Goal: Task Accomplishment & Management: Manage account settings

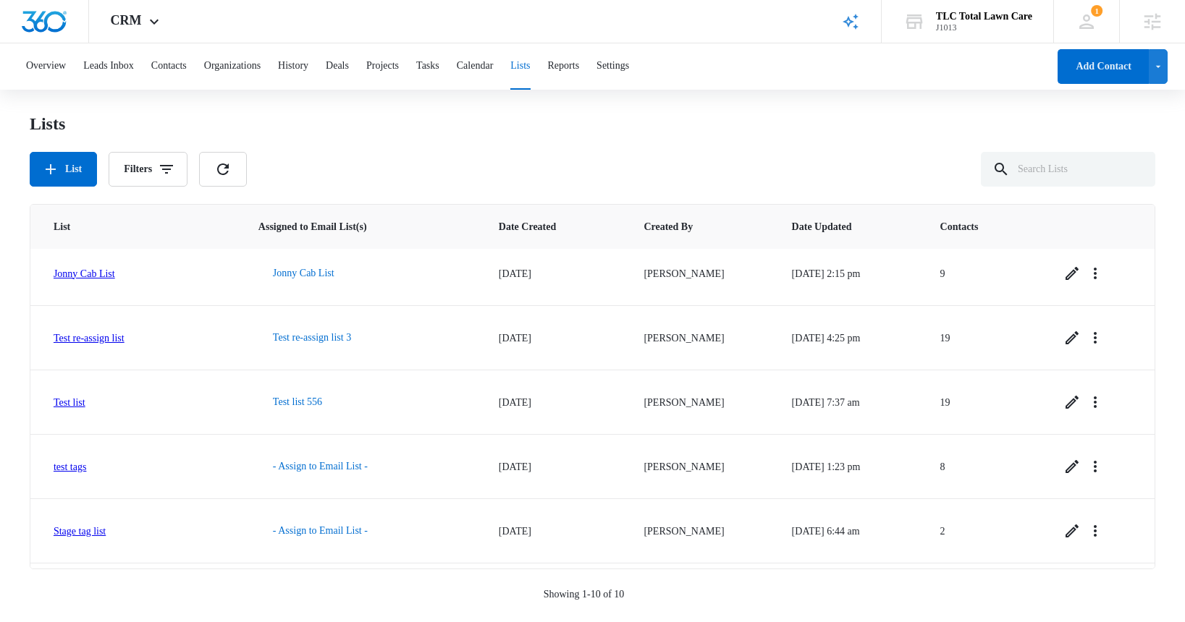
scroll to position [324, 0]
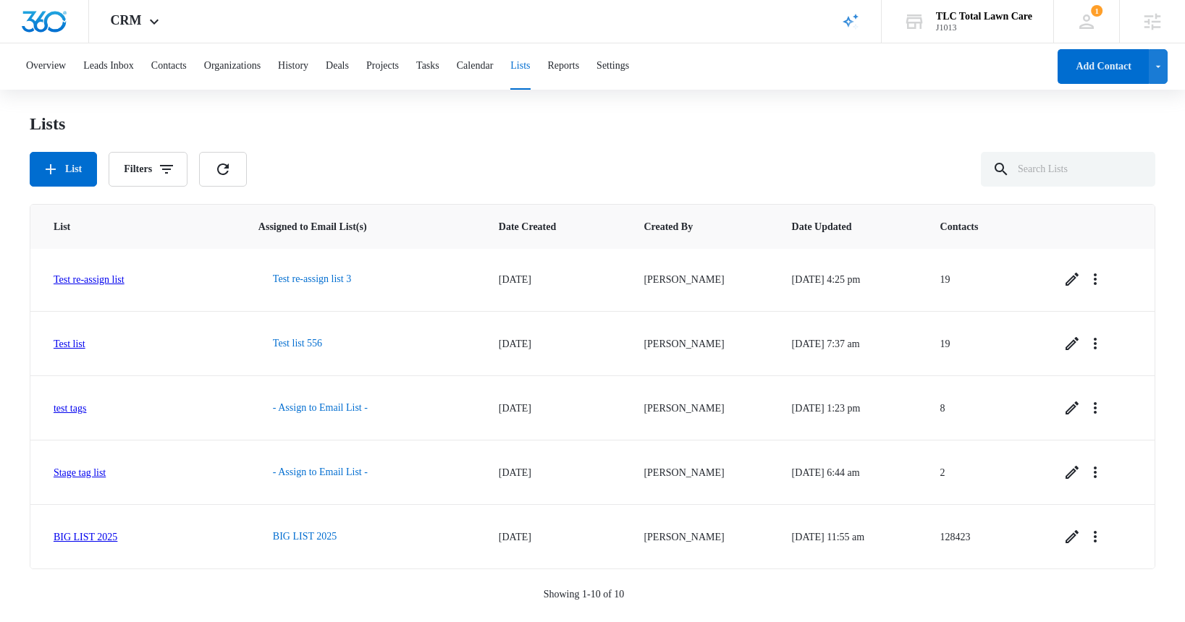
click at [530, 64] on button "Lists" at bounding box center [520, 66] width 20 height 46
click at [580, 66] on button "Reports" at bounding box center [564, 66] width 32 height 46
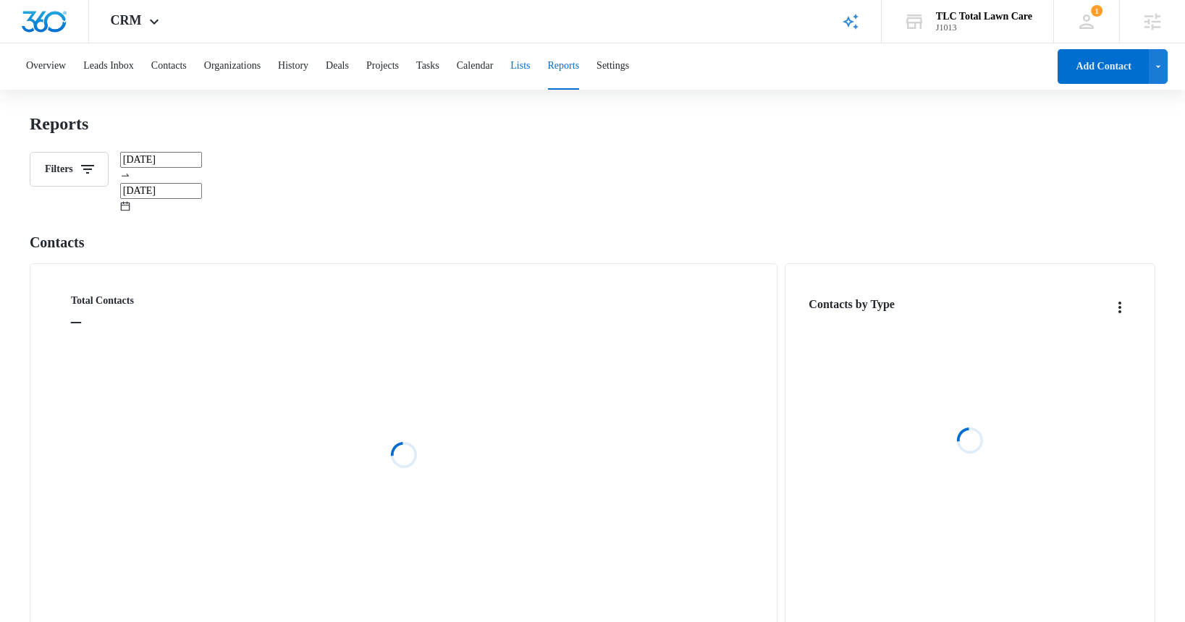
click at [530, 69] on button "Lists" at bounding box center [520, 66] width 20 height 46
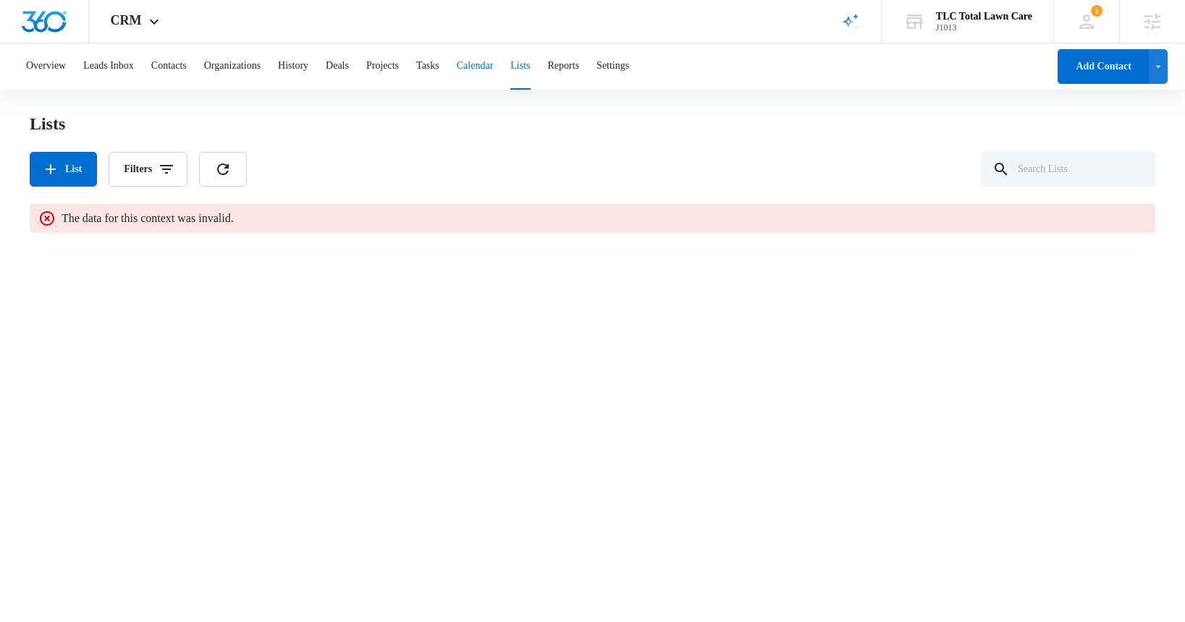
click at [494, 68] on button "Calendar" at bounding box center [475, 66] width 37 height 46
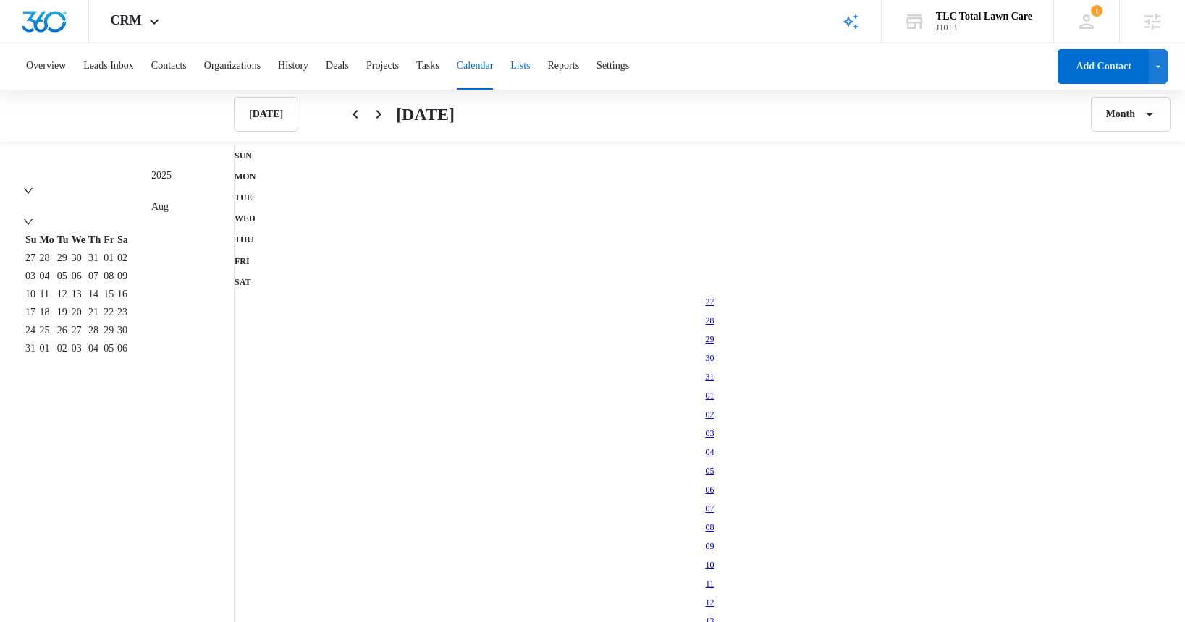
click at [530, 72] on button "Lists" at bounding box center [520, 66] width 20 height 46
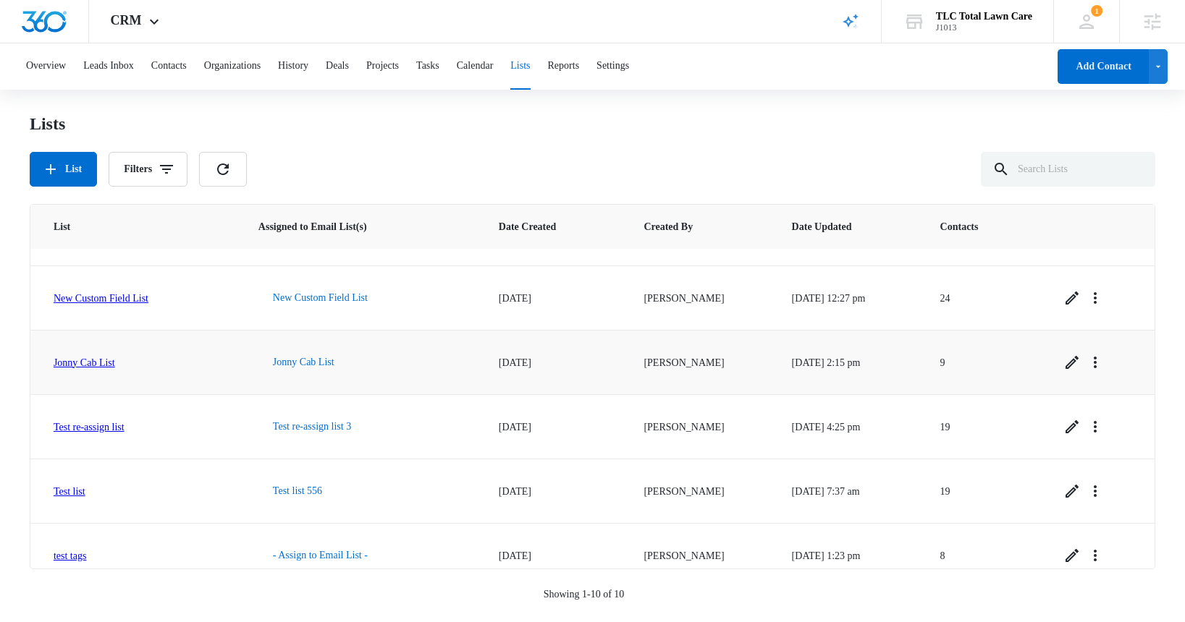
scroll to position [324, 0]
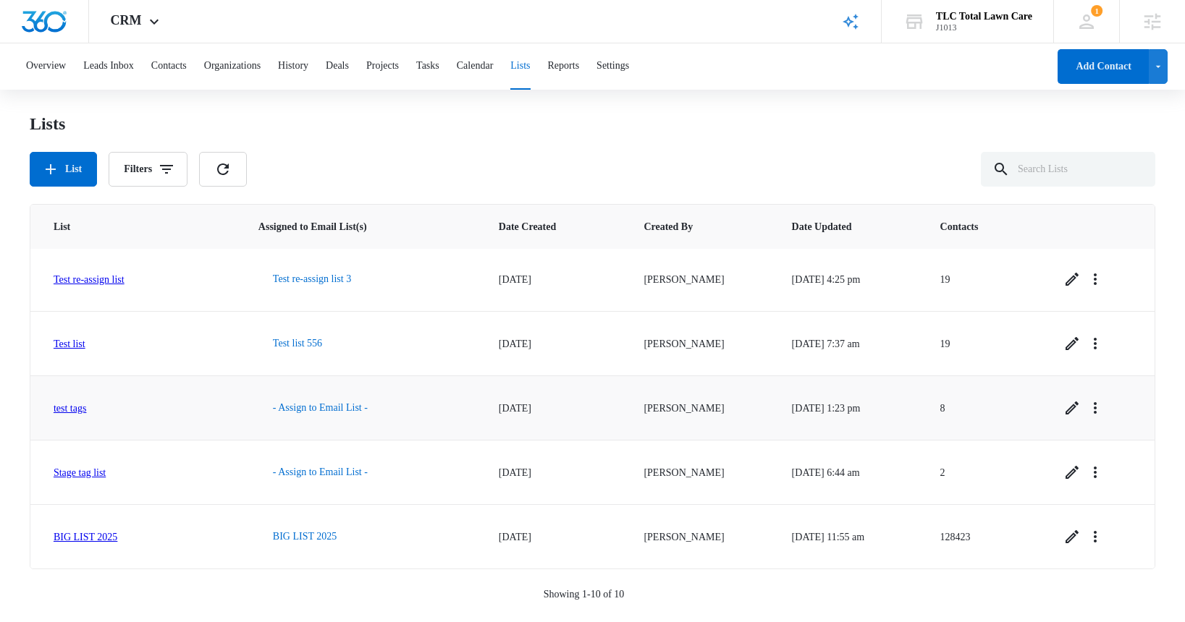
click at [70, 408] on link "test tags" at bounding box center [70, 408] width 33 height 11
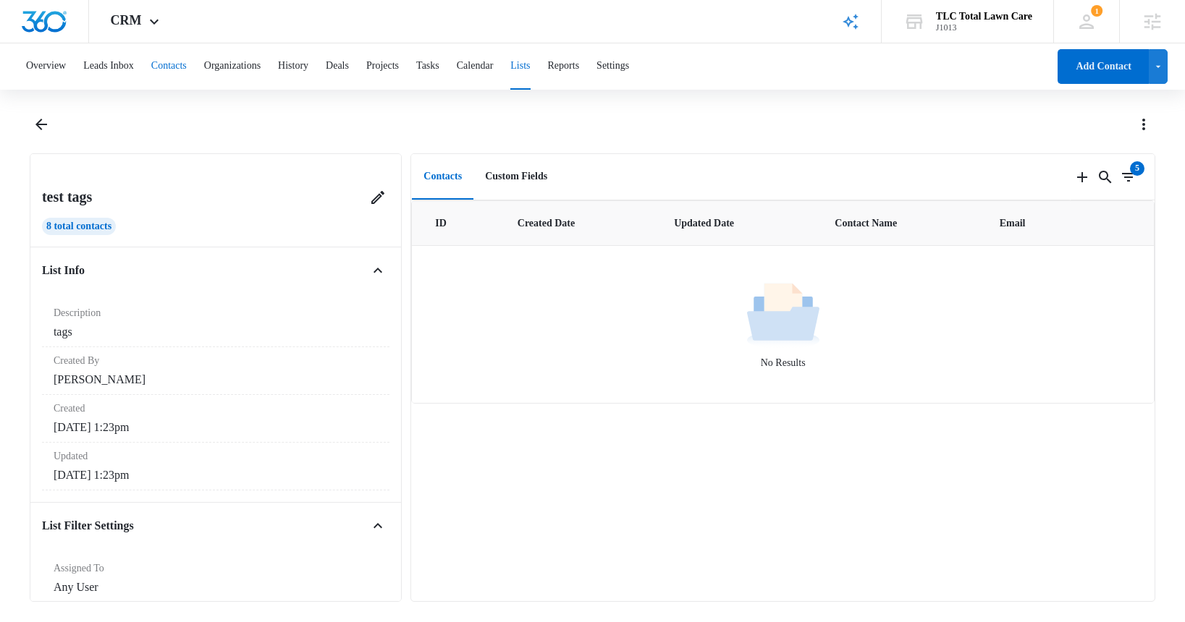
click at [184, 66] on button "Contacts" at bounding box center [168, 66] width 35 height 46
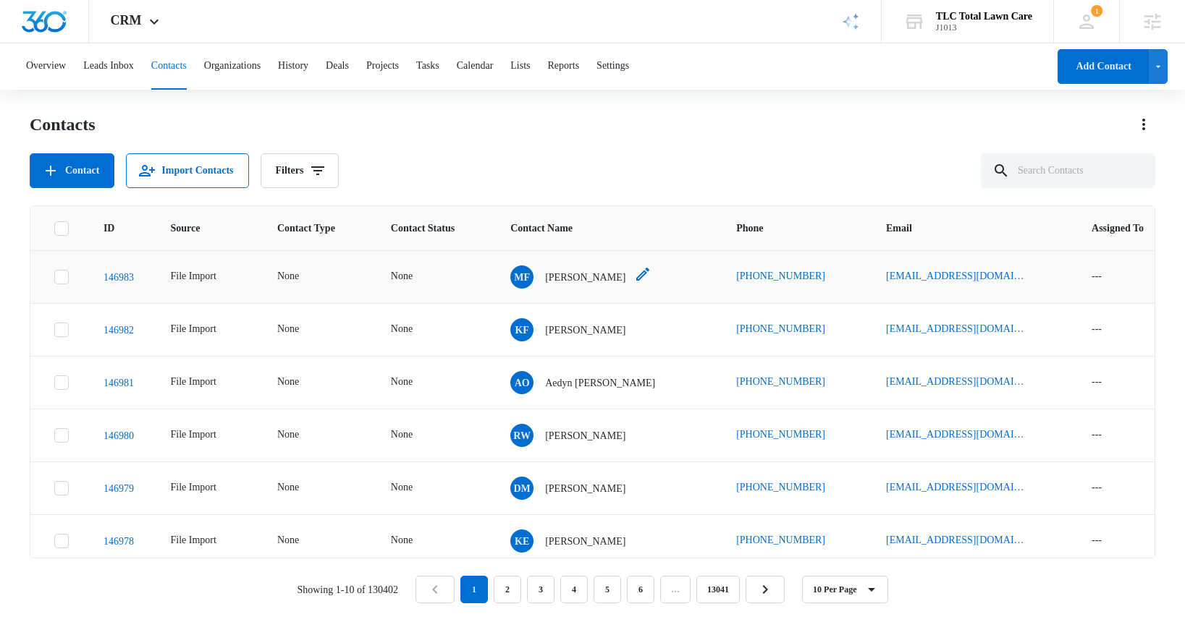
click at [619, 277] on p "Makenzie Fleming" at bounding box center [585, 277] width 80 height 15
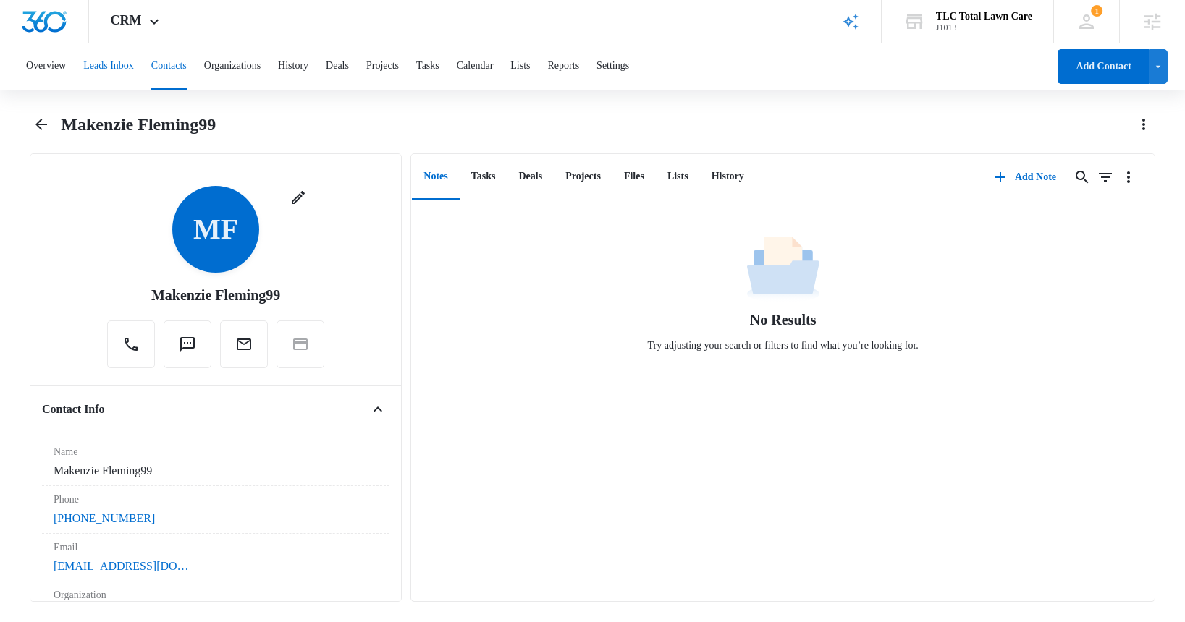
click at [122, 67] on button "Leads Inbox" at bounding box center [108, 66] width 51 height 46
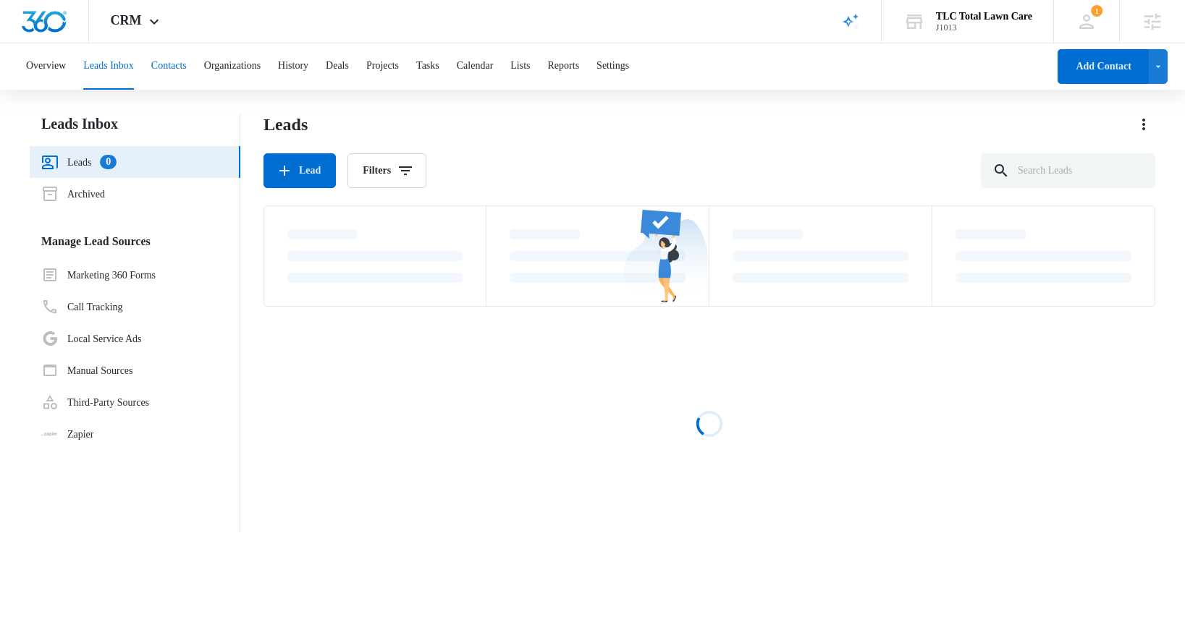
click at [182, 68] on button "Contacts" at bounding box center [168, 66] width 35 height 46
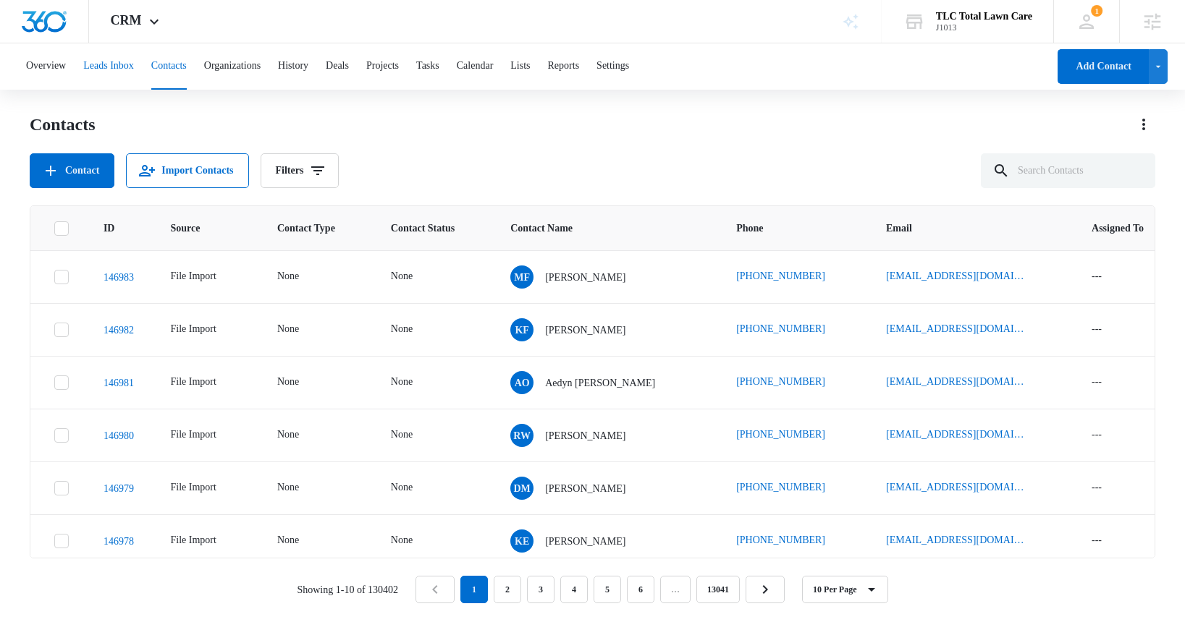
click at [109, 64] on button "Leads Inbox" at bounding box center [108, 66] width 51 height 46
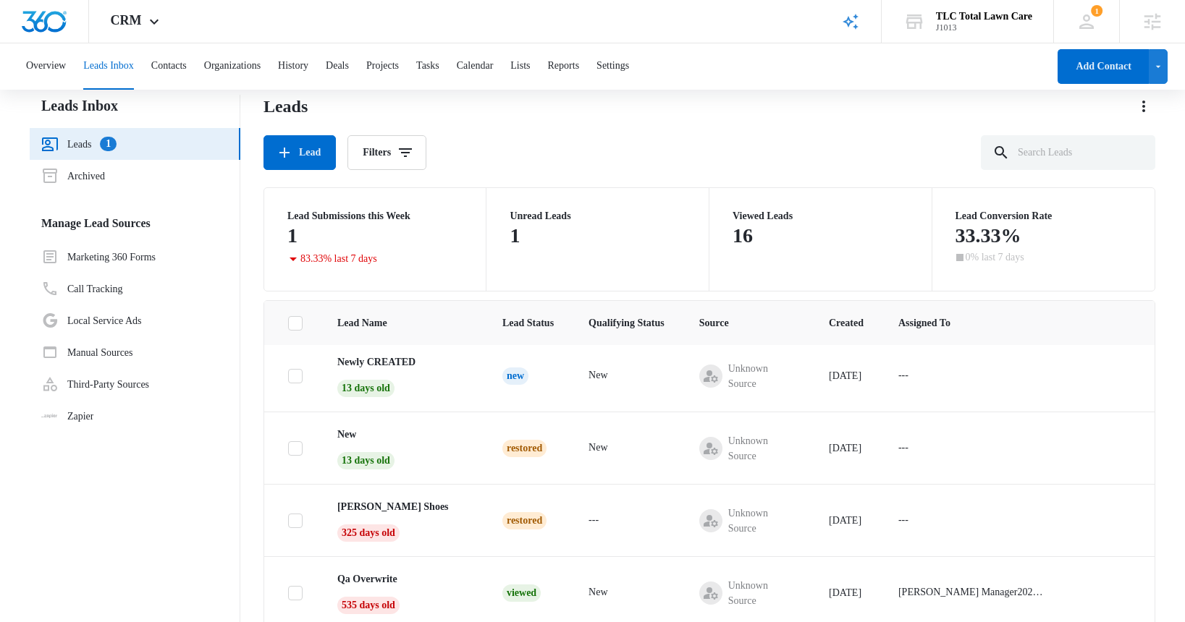
scroll to position [80, 0]
click at [352, 433] on p "New" at bounding box center [346, 432] width 19 height 15
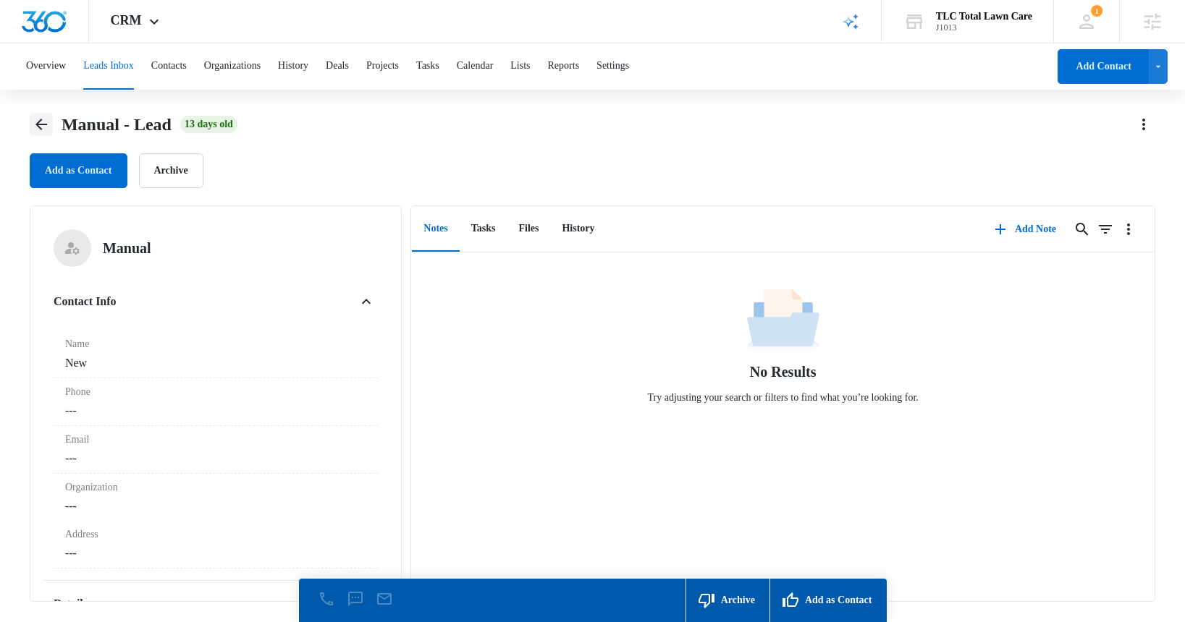
click at [44, 125] on icon "Back" at bounding box center [41, 124] width 17 height 17
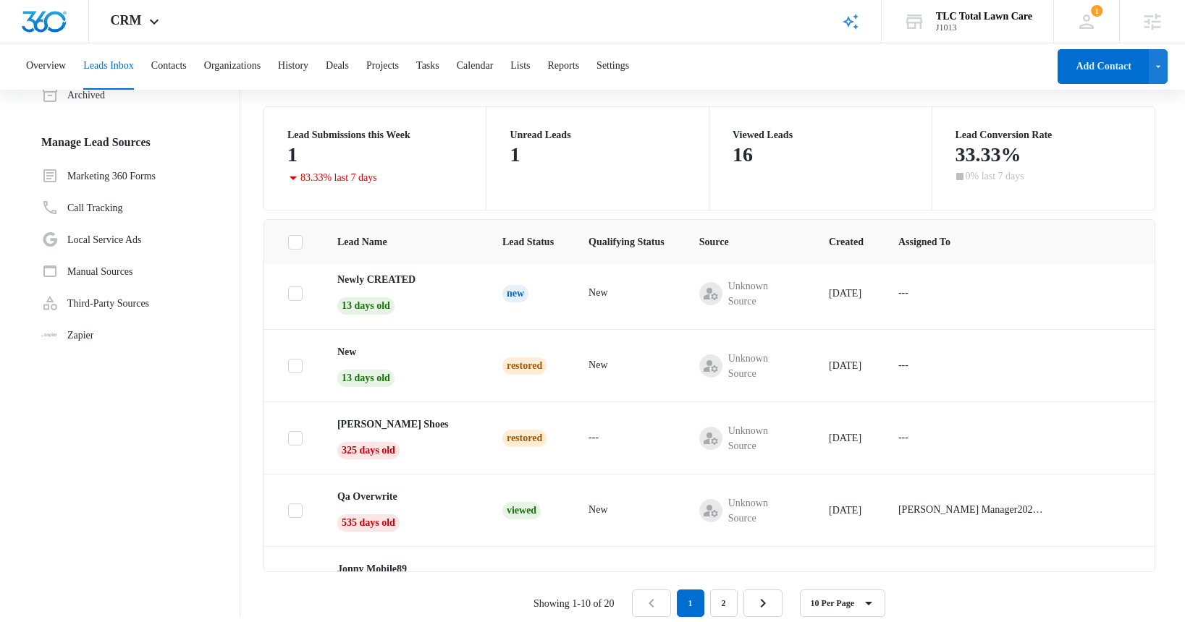
scroll to position [111, 0]
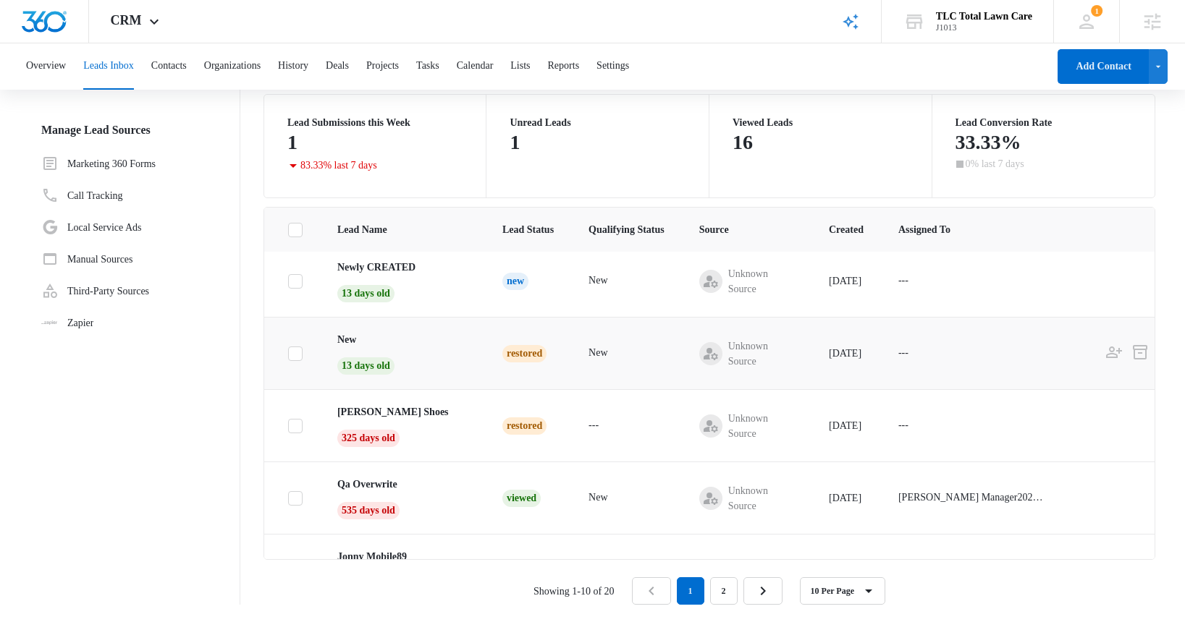
click at [297, 355] on icon at bounding box center [295, 353] width 13 height 13
click at [288, 354] on input "checkbox" at bounding box center [287, 353] width 1 height 1
checkbox input "true"
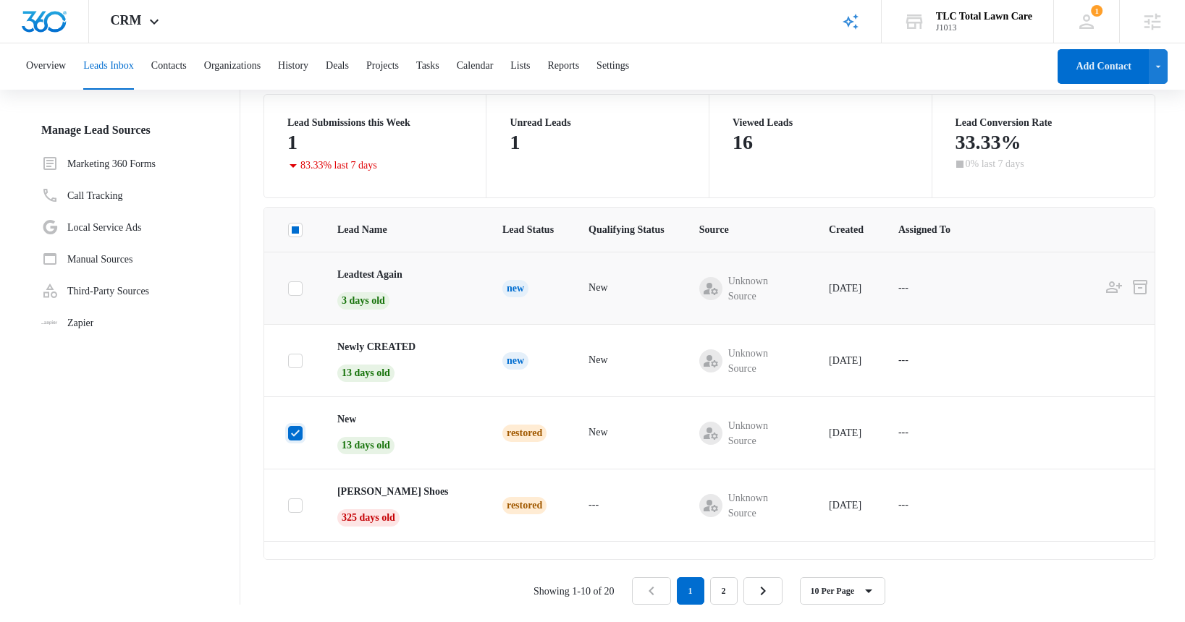
scroll to position [0, 0]
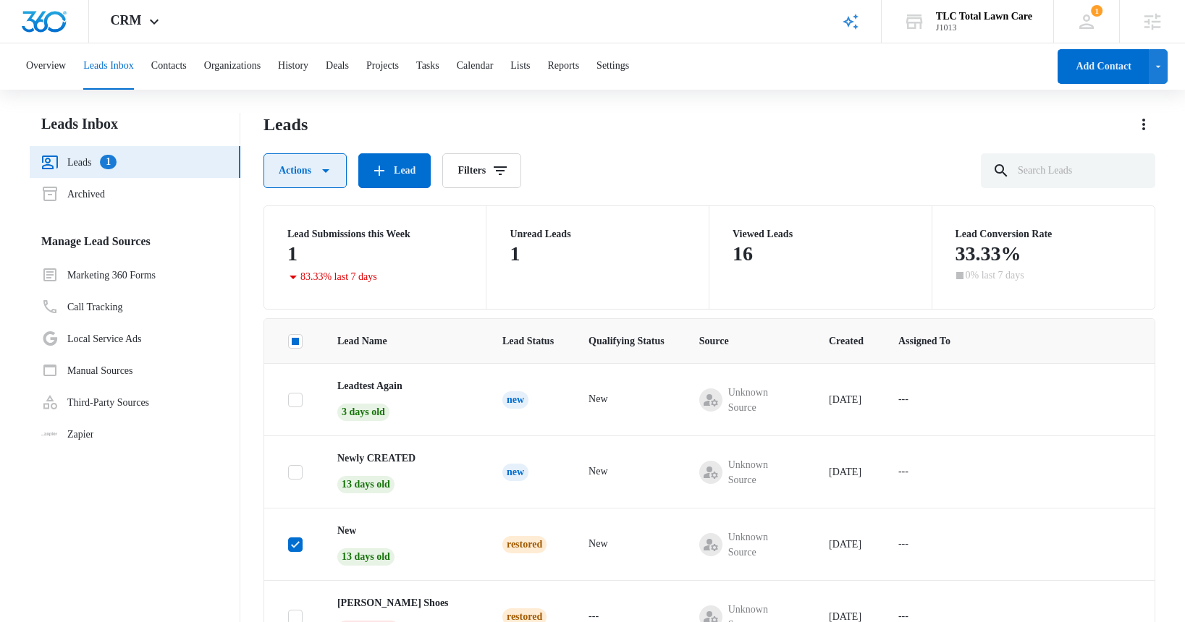
click at [334, 171] on icon "button" at bounding box center [325, 170] width 17 height 17
click at [310, 278] on div "Delete" at bounding box center [312, 282] width 62 height 10
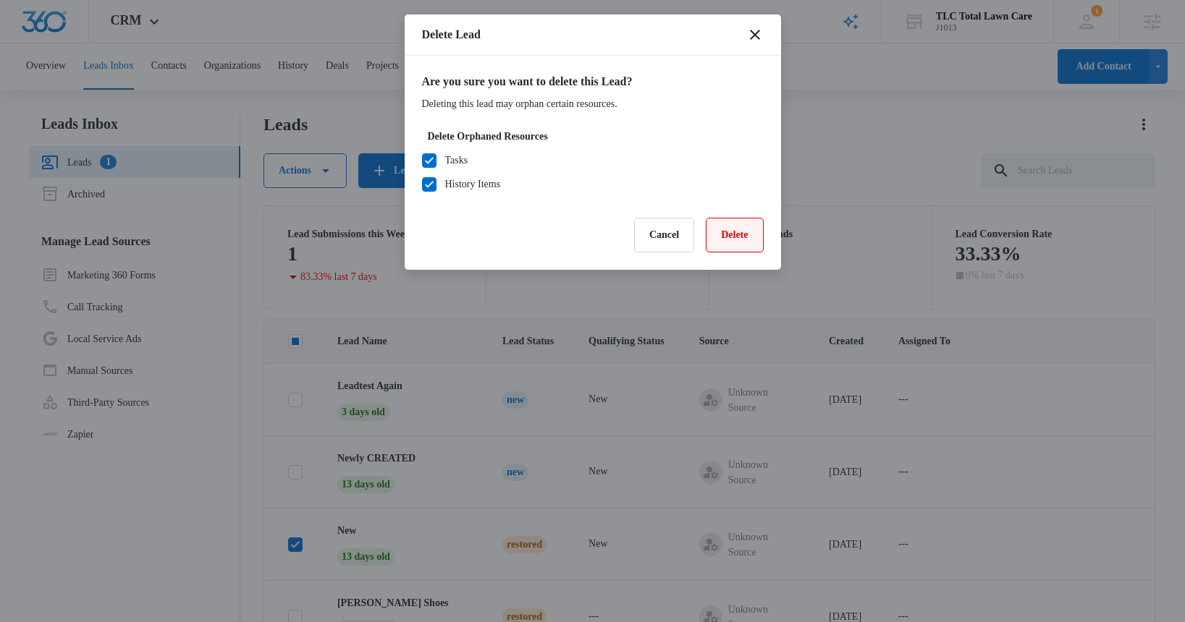
click at [732, 235] on button "Delete" at bounding box center [734, 235] width 57 height 35
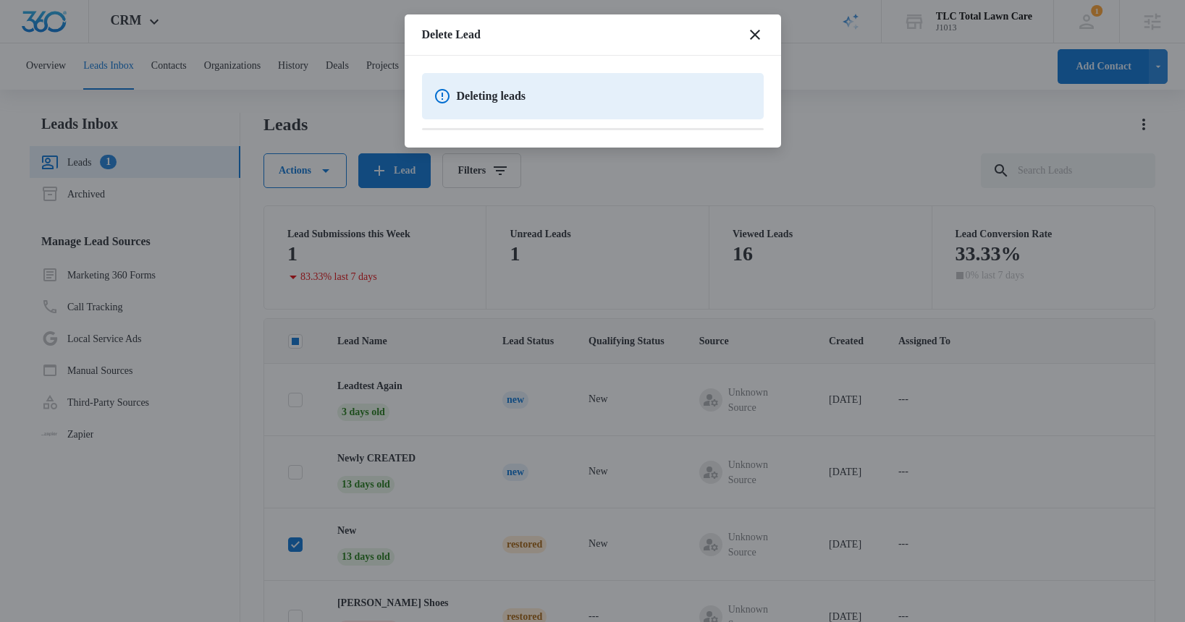
scroll to position [2, 0]
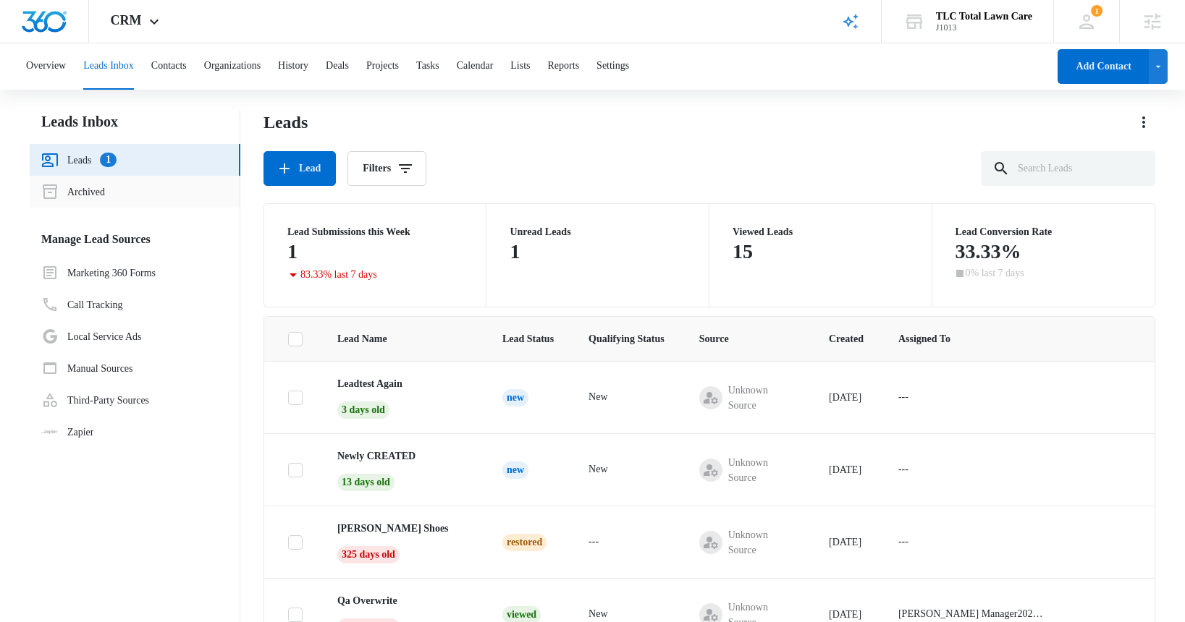
click at [103, 192] on link "Archived" at bounding box center [73, 191] width 64 height 17
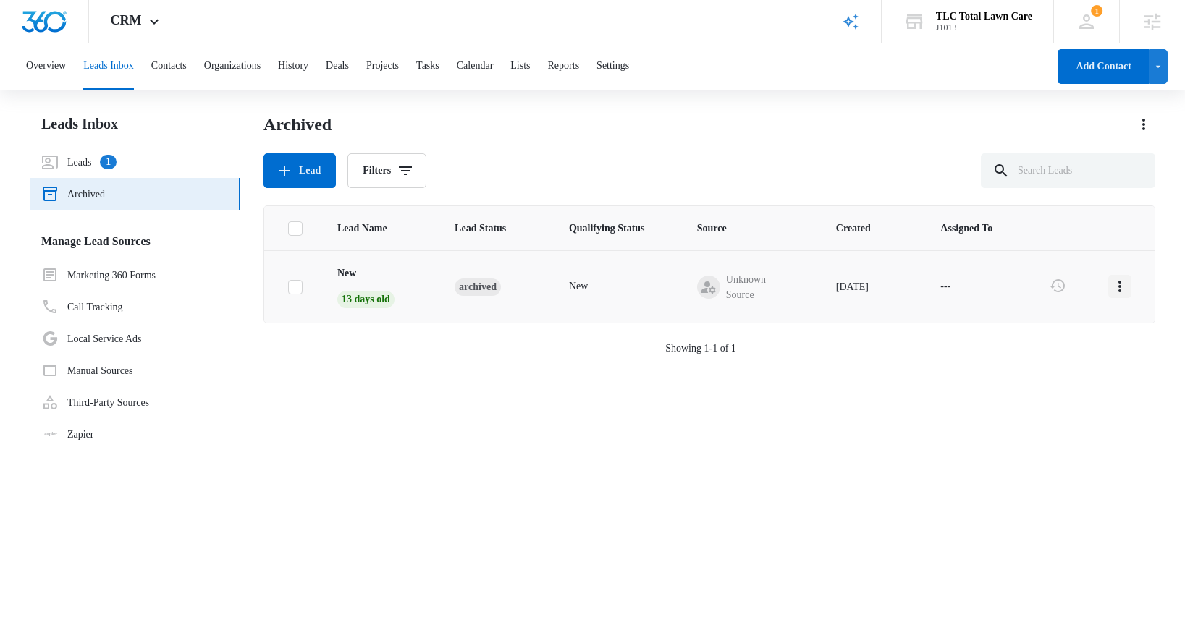
click at [1122, 287] on icon "actions.actions" at bounding box center [1119, 286] width 17 height 17
click at [1095, 352] on div "Delete" at bounding box center [1079, 349] width 31 height 10
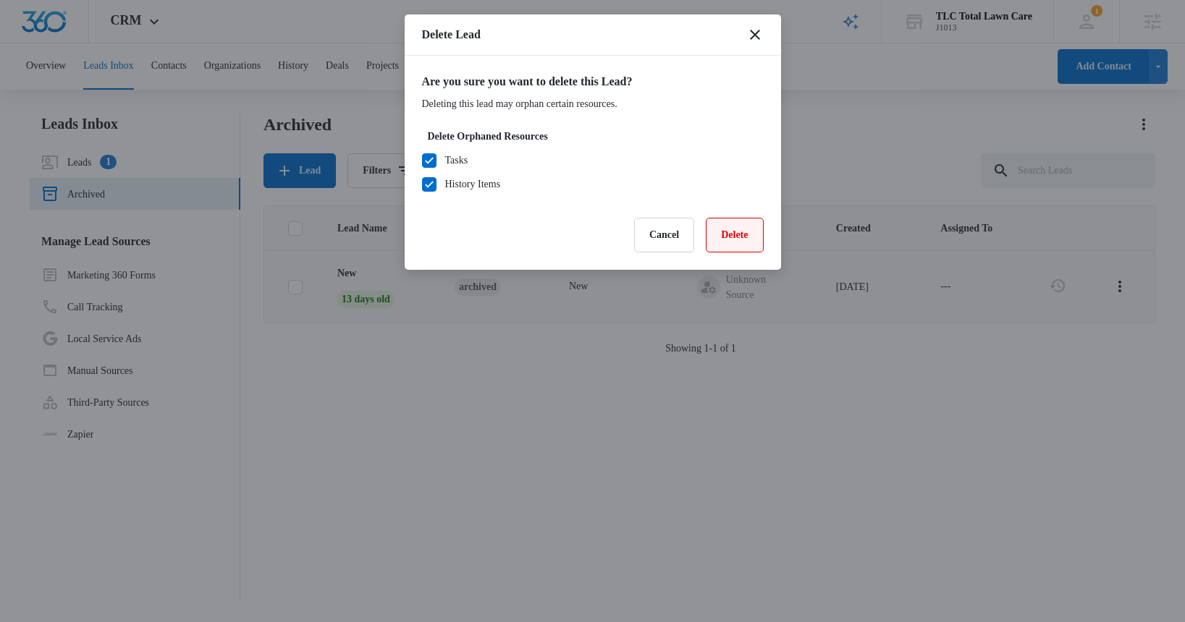
click at [755, 238] on button "Delete" at bounding box center [734, 235] width 57 height 35
click at [758, 33] on icon "close" at bounding box center [754, 34] width 17 height 17
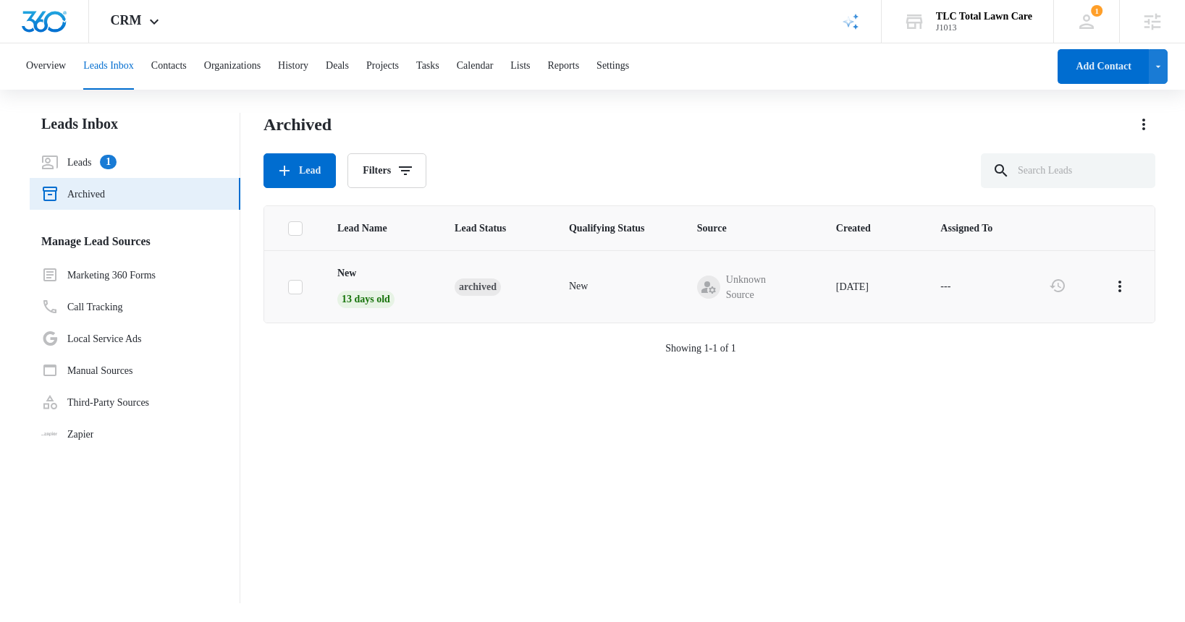
click at [291, 291] on icon at bounding box center [295, 287] width 13 height 13
click at [288, 287] on input "checkbox" at bounding box center [287, 287] width 1 height 1
checkbox input "true"
click at [1122, 288] on icon "actions.actions" at bounding box center [1119, 286] width 17 height 17
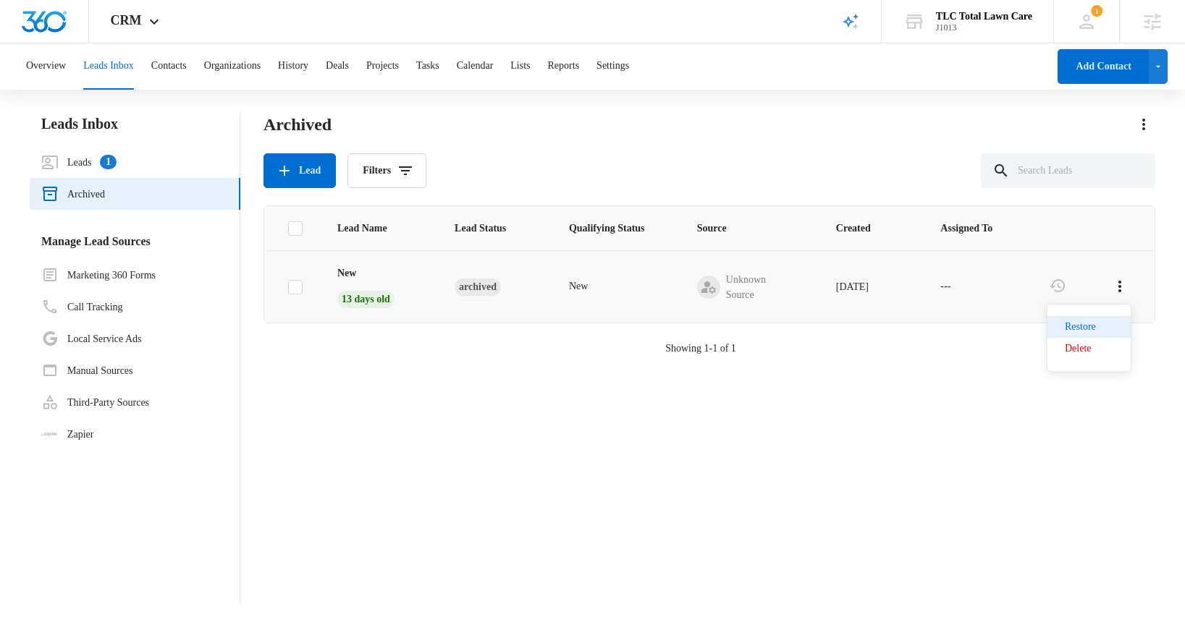
click at [1083, 329] on div "Restore" at bounding box center [1079, 327] width 31 height 10
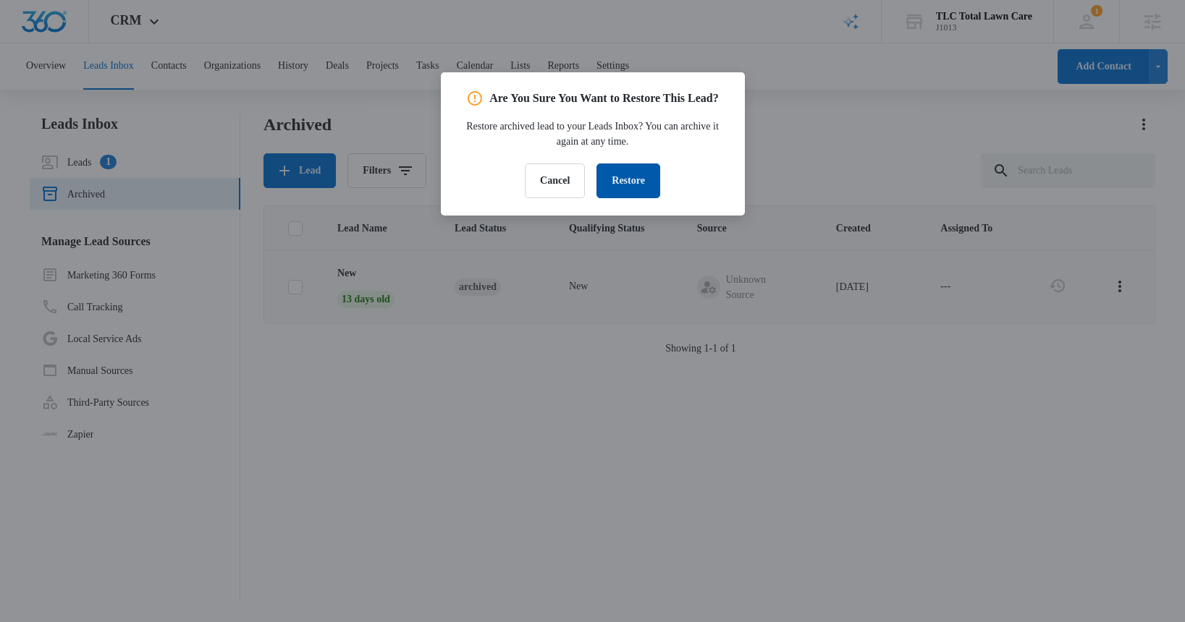
click at [620, 198] on button "Restore" at bounding box center [628, 181] width 64 height 35
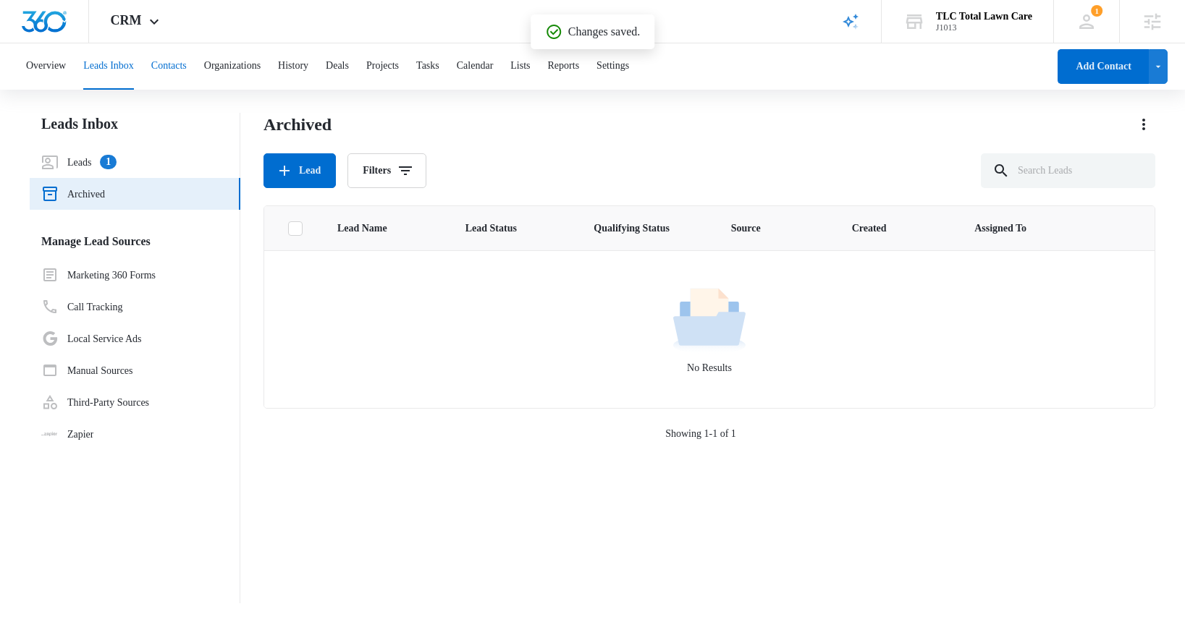
click at [187, 70] on button "Contacts" at bounding box center [168, 66] width 35 height 46
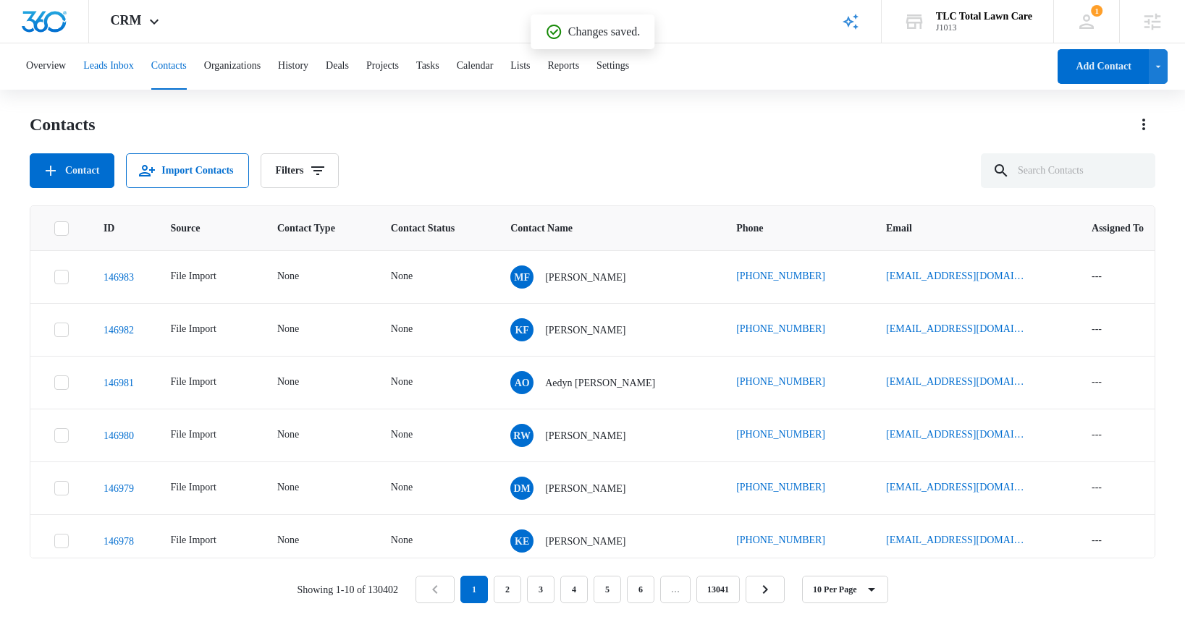
click at [115, 68] on button "Leads Inbox" at bounding box center [108, 66] width 51 height 46
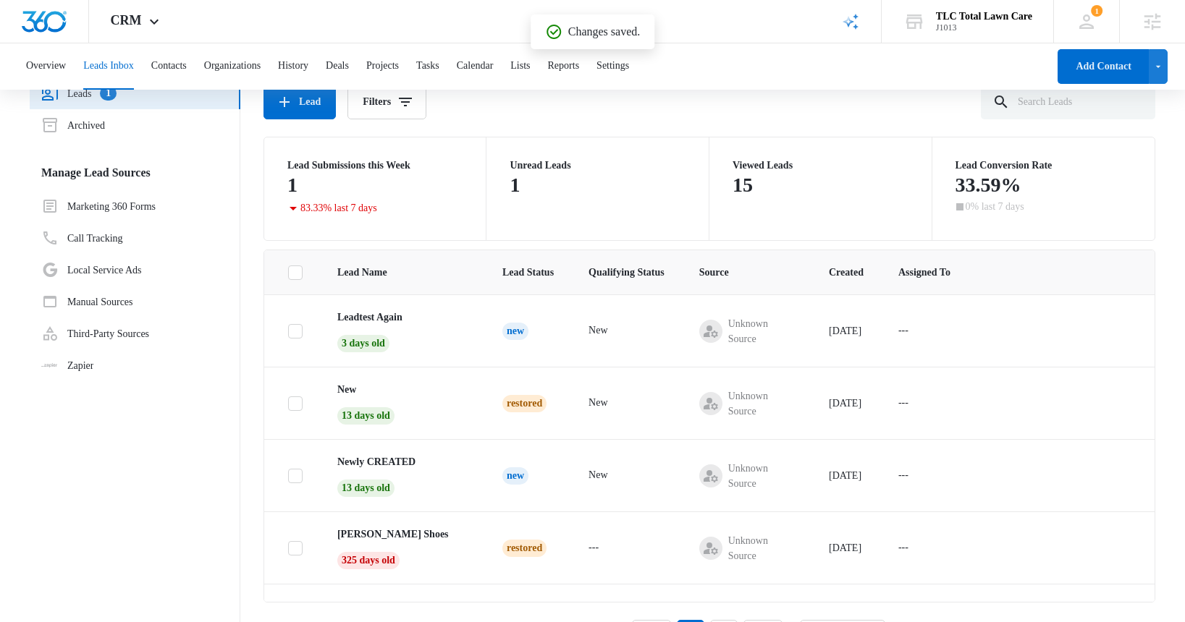
scroll to position [111, 0]
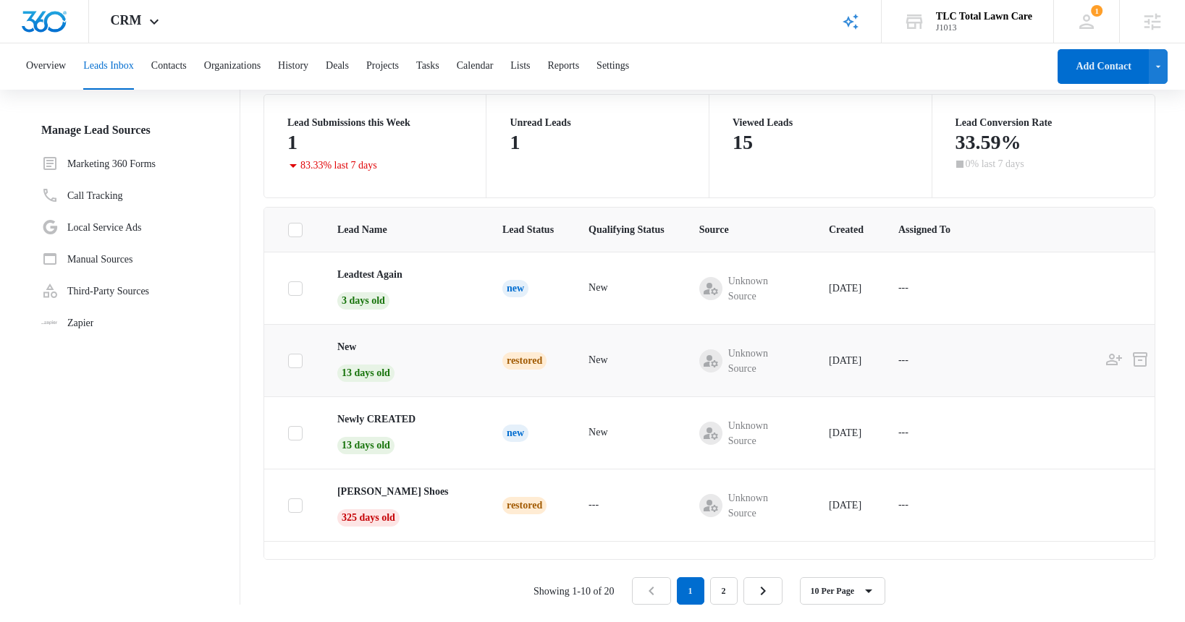
click at [300, 363] on icon at bounding box center [295, 361] width 13 height 13
click at [288, 361] on input "checkbox" at bounding box center [287, 360] width 1 height 1
checkbox input "true"
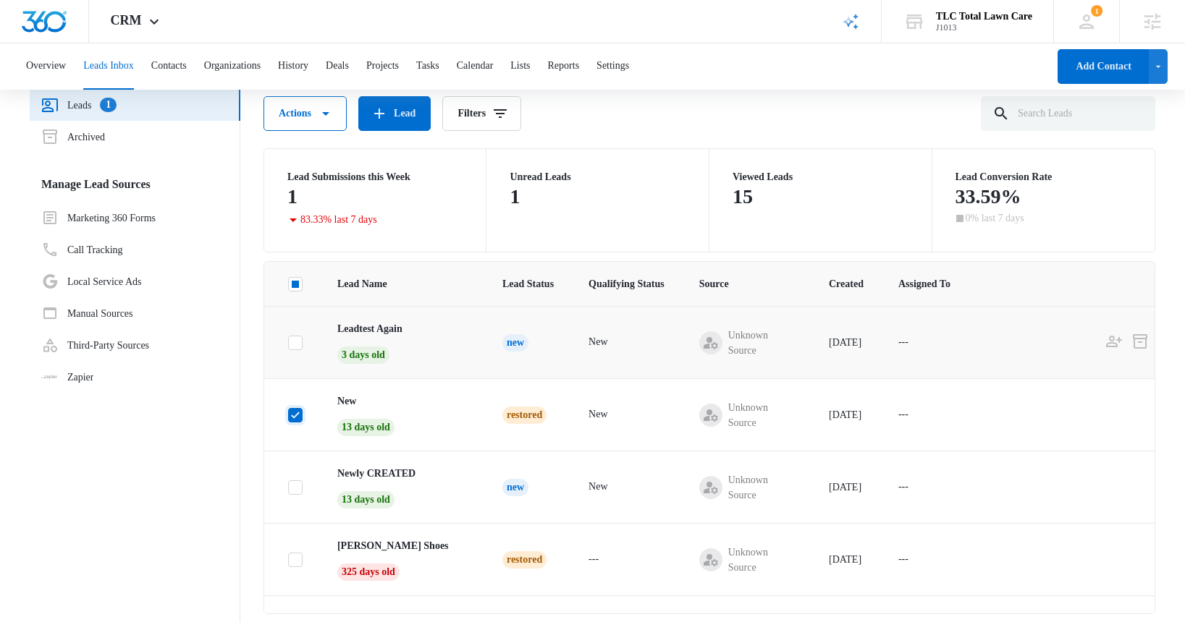
scroll to position [0, 0]
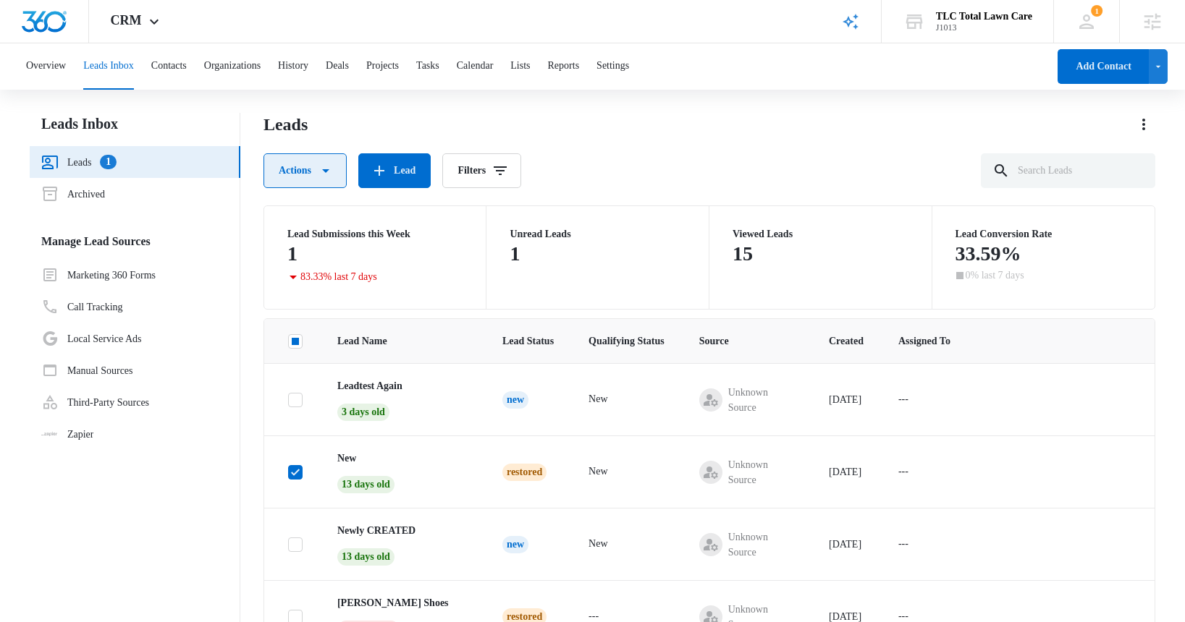
click at [332, 177] on icon "button" at bounding box center [325, 170] width 17 height 17
click at [310, 280] on div "Delete" at bounding box center [312, 282] width 62 height 10
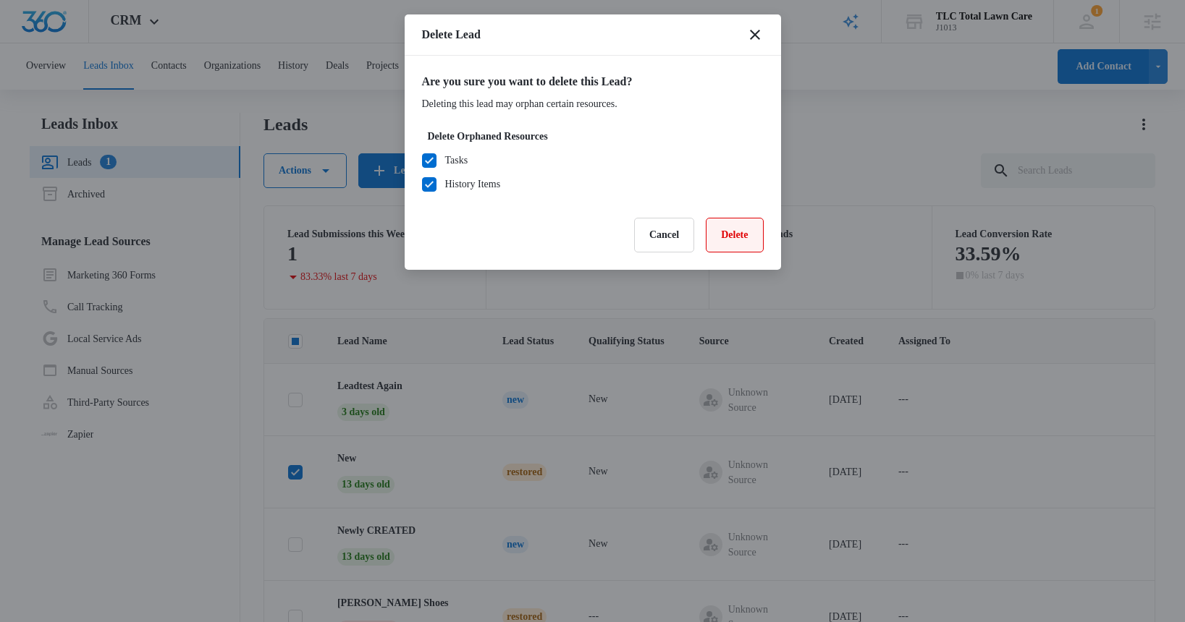
click at [738, 232] on button "Delete" at bounding box center [734, 235] width 57 height 35
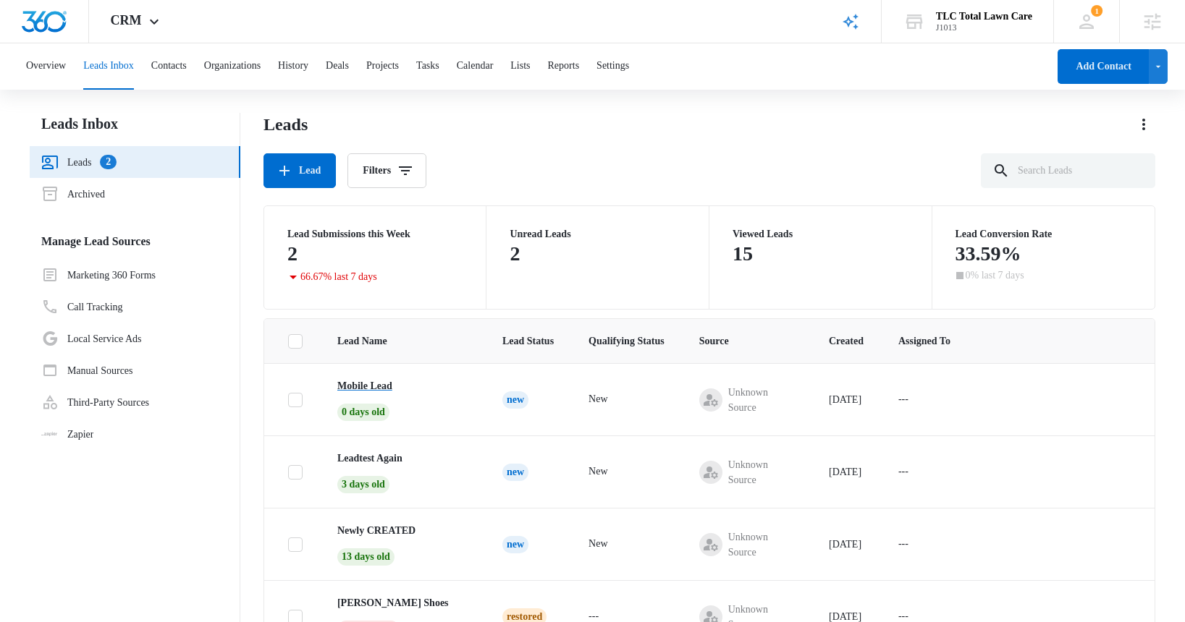
click at [370, 389] on p "Mobile Lead" at bounding box center [364, 385] width 55 height 15
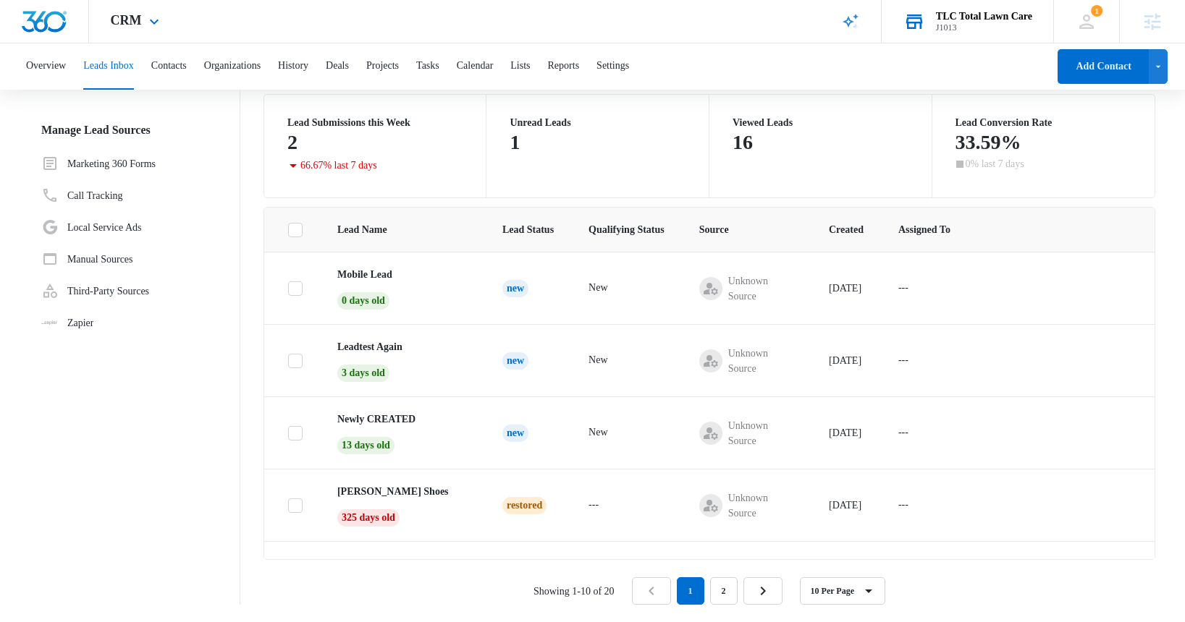
click at [975, 19] on div "TLC Total Lawn Care" at bounding box center [984, 17] width 96 height 12
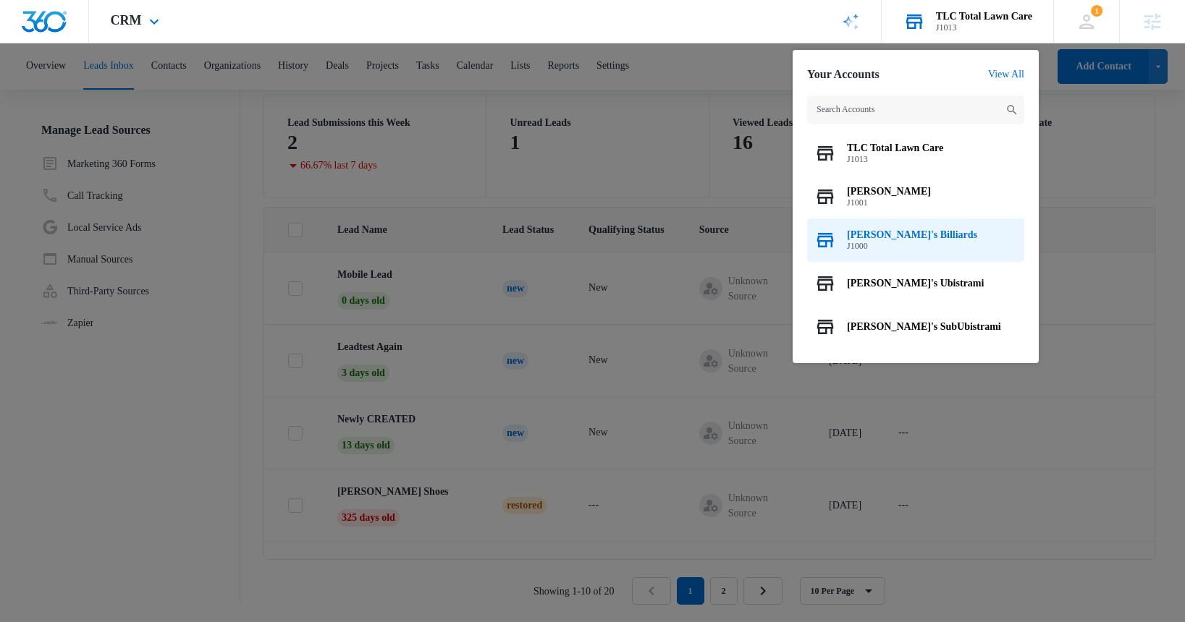
click at [886, 237] on span "[PERSON_NAME]'s Billiards" at bounding box center [912, 235] width 130 height 12
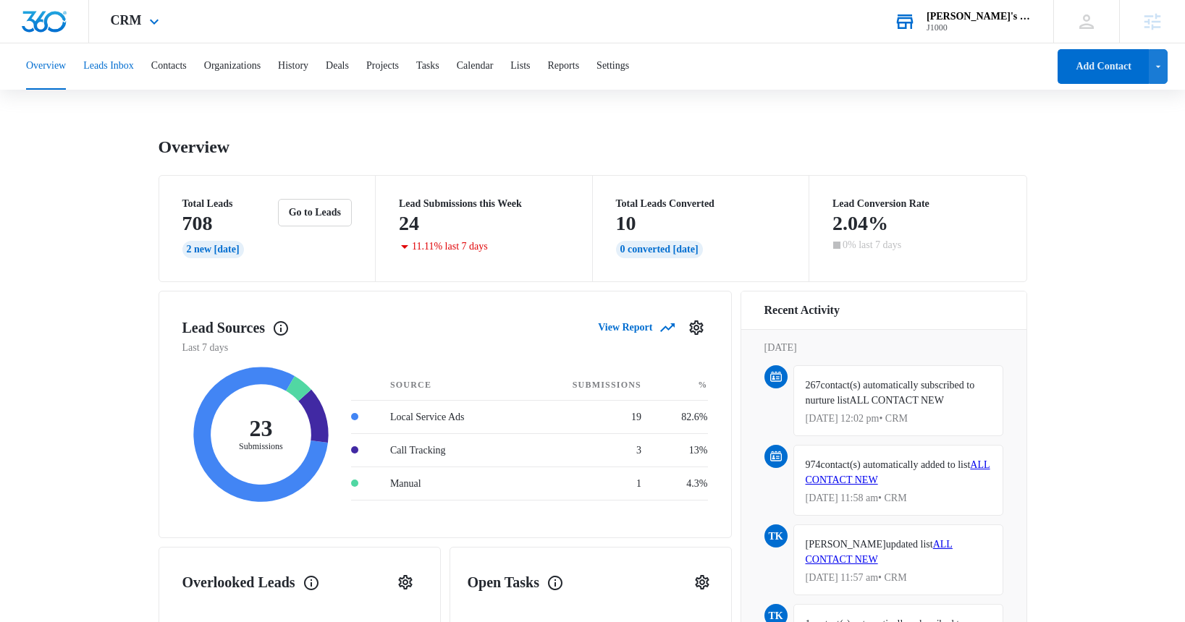
click at [124, 67] on button "Leads Inbox" at bounding box center [108, 66] width 51 height 46
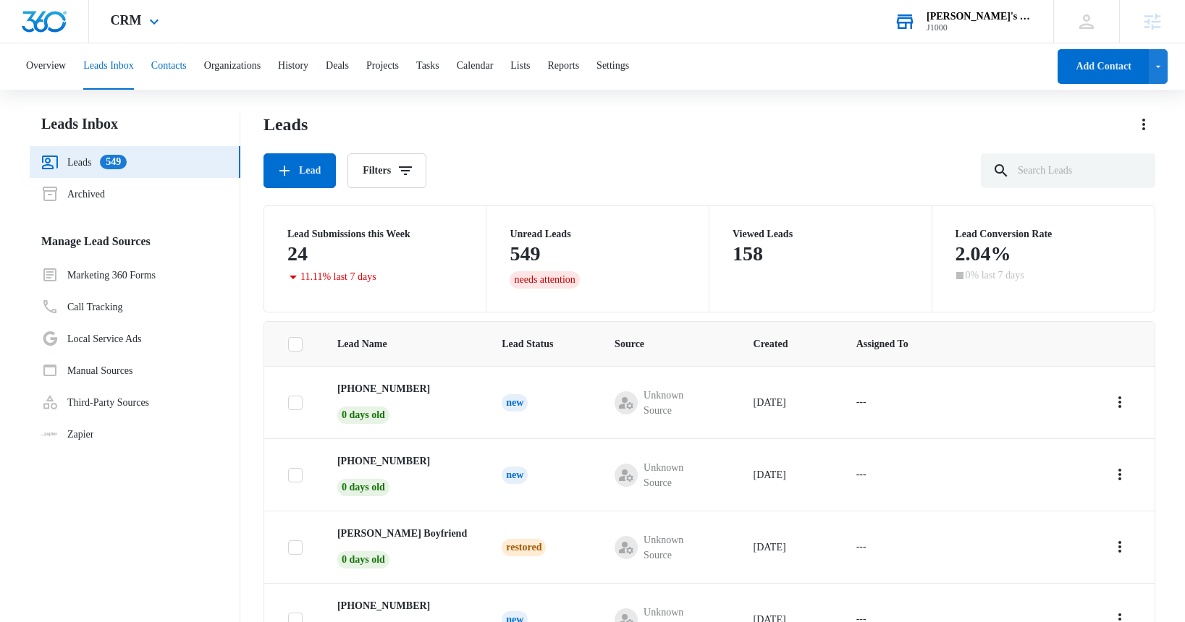
click at [187, 66] on button "Contacts" at bounding box center [168, 66] width 35 height 46
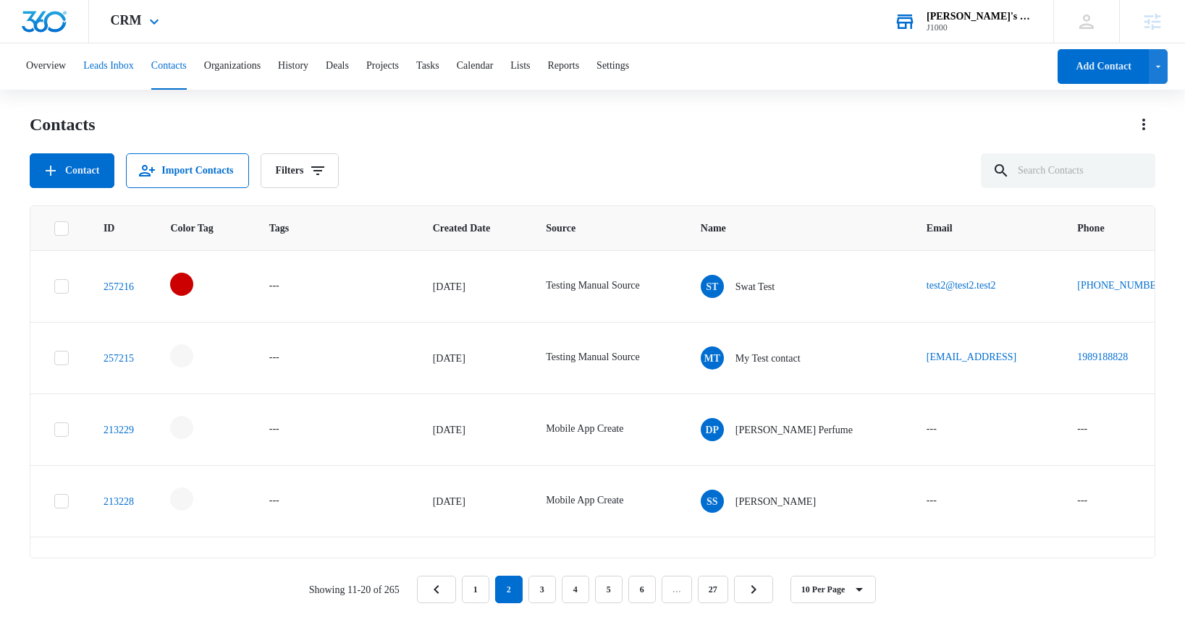
click at [123, 65] on button "Leads Inbox" at bounding box center [108, 66] width 51 height 46
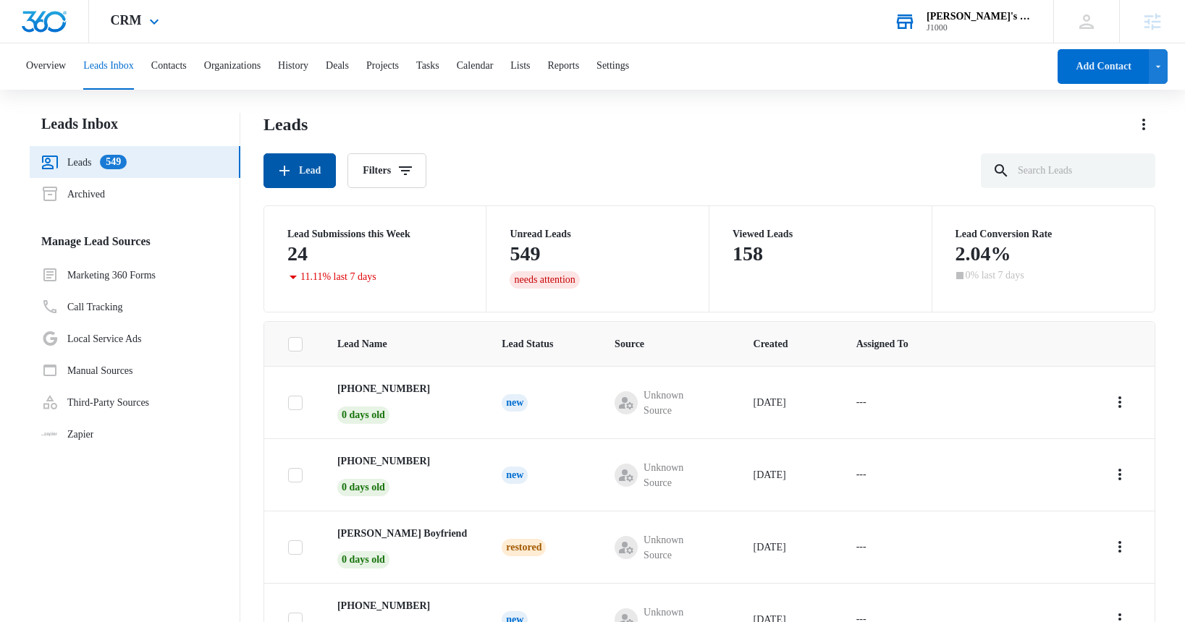
click at [302, 166] on button "Lead" at bounding box center [299, 170] width 72 height 35
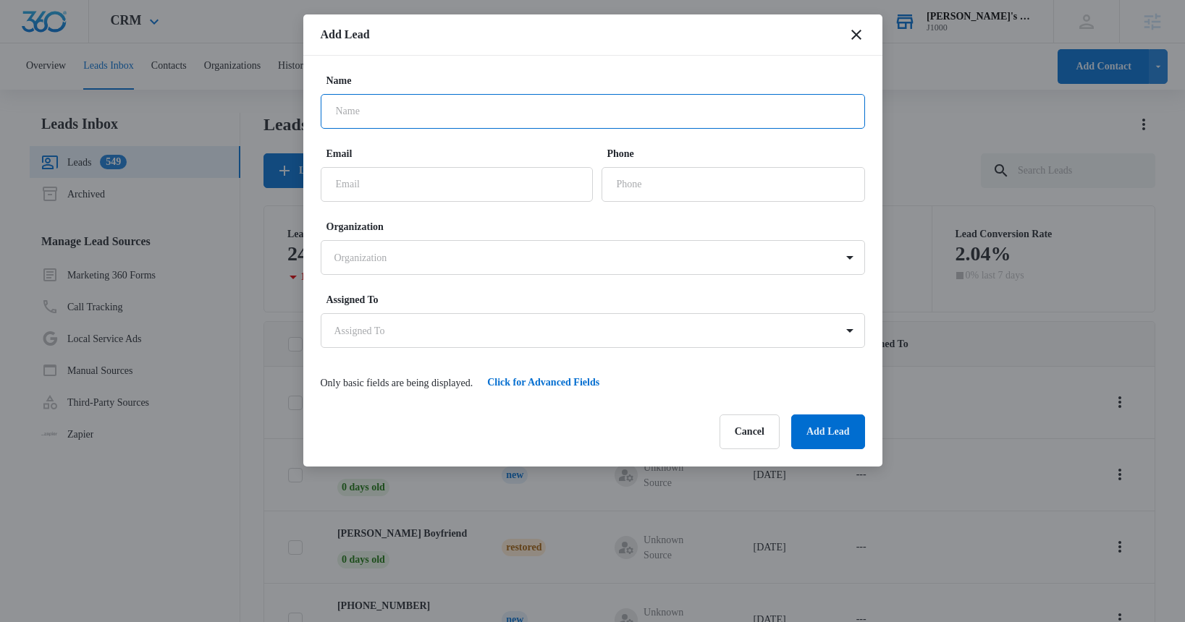
click at [431, 106] on input "Name" at bounding box center [593, 111] width 544 height 35
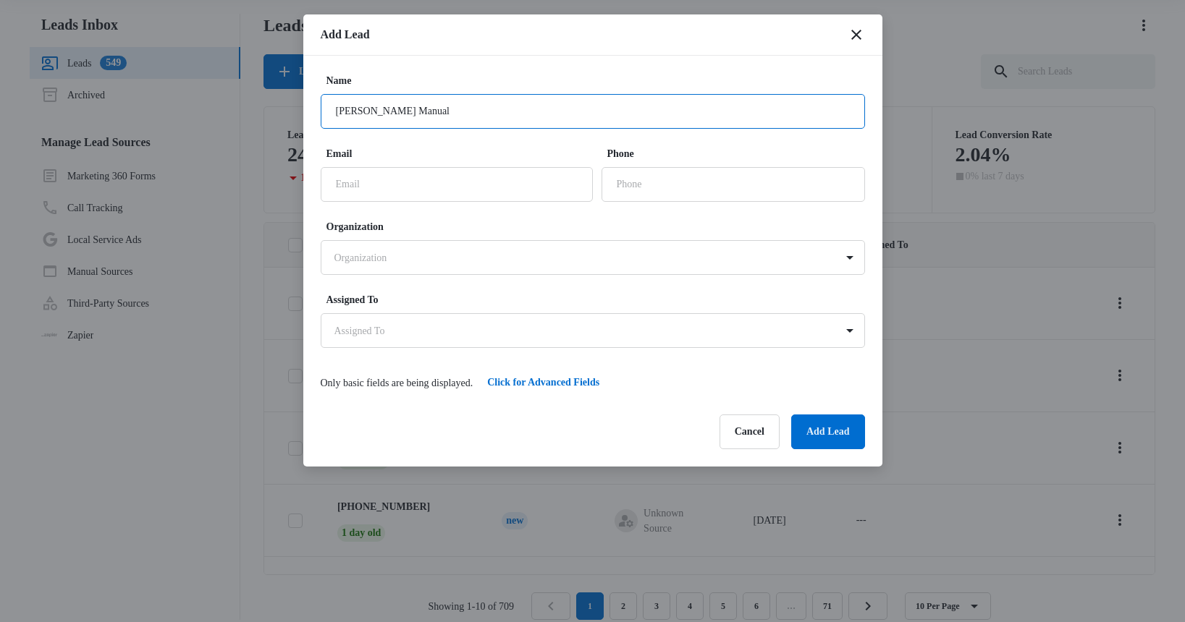
scroll to position [114, 0]
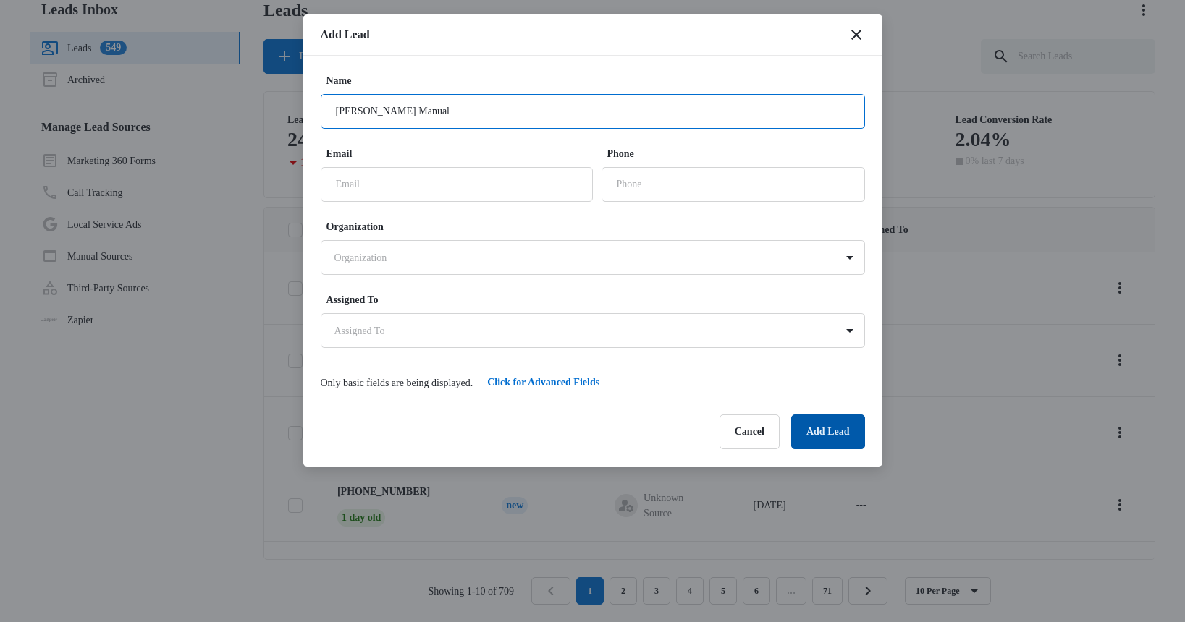
type input "Tommy Manual"
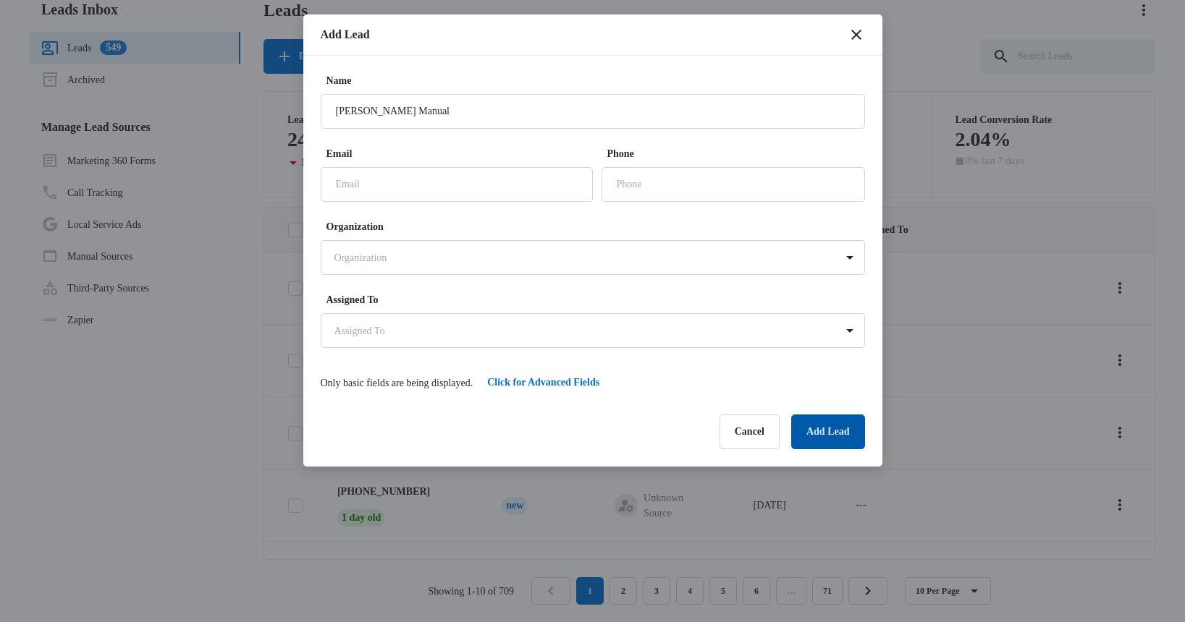
click at [818, 431] on button "Add Lead" at bounding box center [828, 432] width 74 height 35
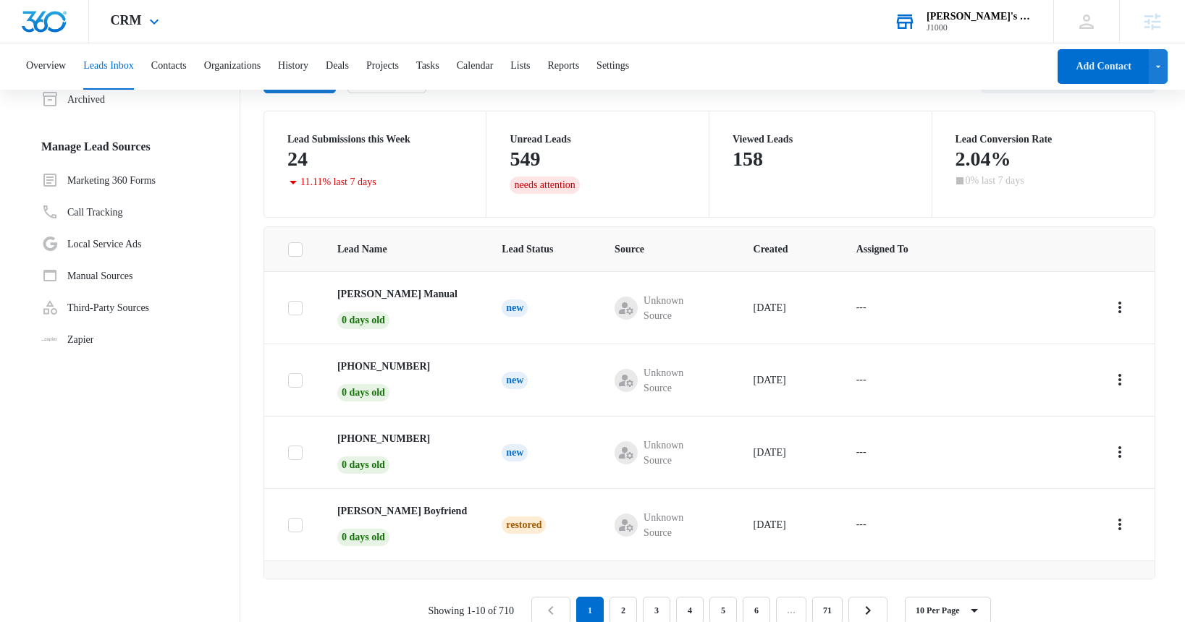
scroll to position [80, 0]
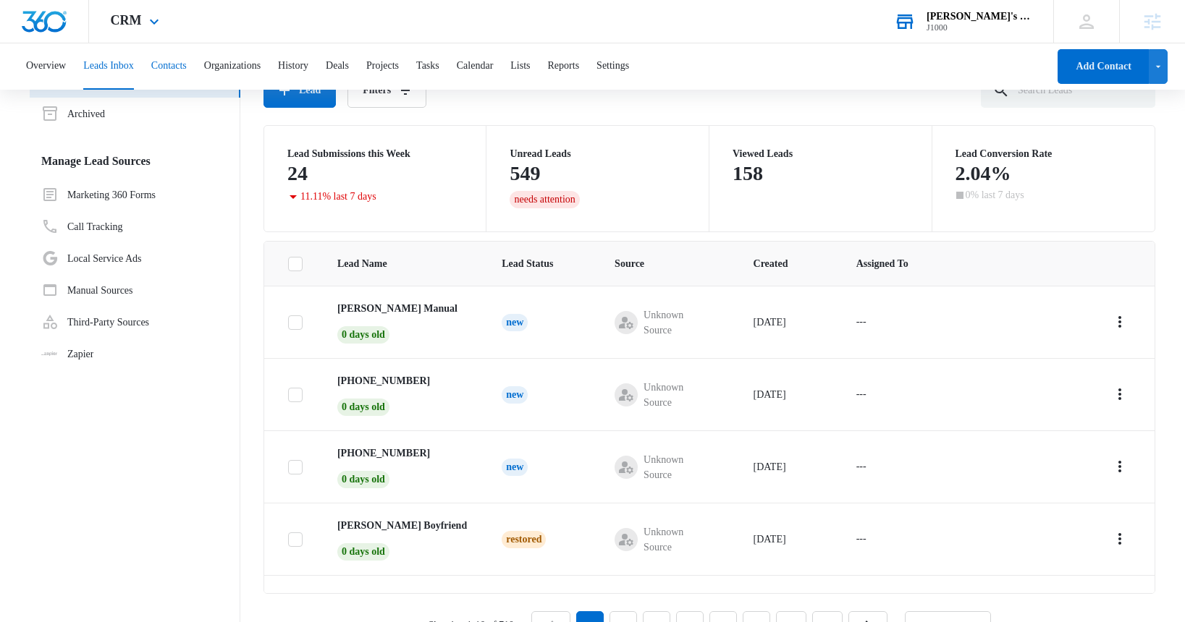
click at [187, 64] on button "Contacts" at bounding box center [168, 66] width 35 height 46
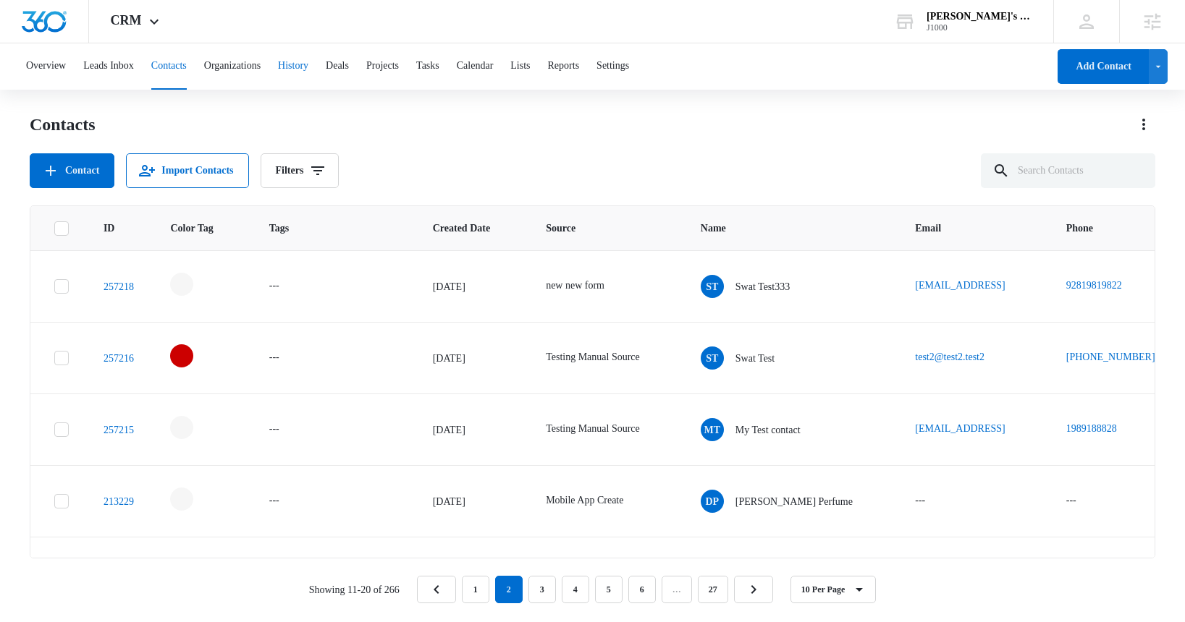
click at [308, 65] on button "History" at bounding box center [293, 66] width 30 height 46
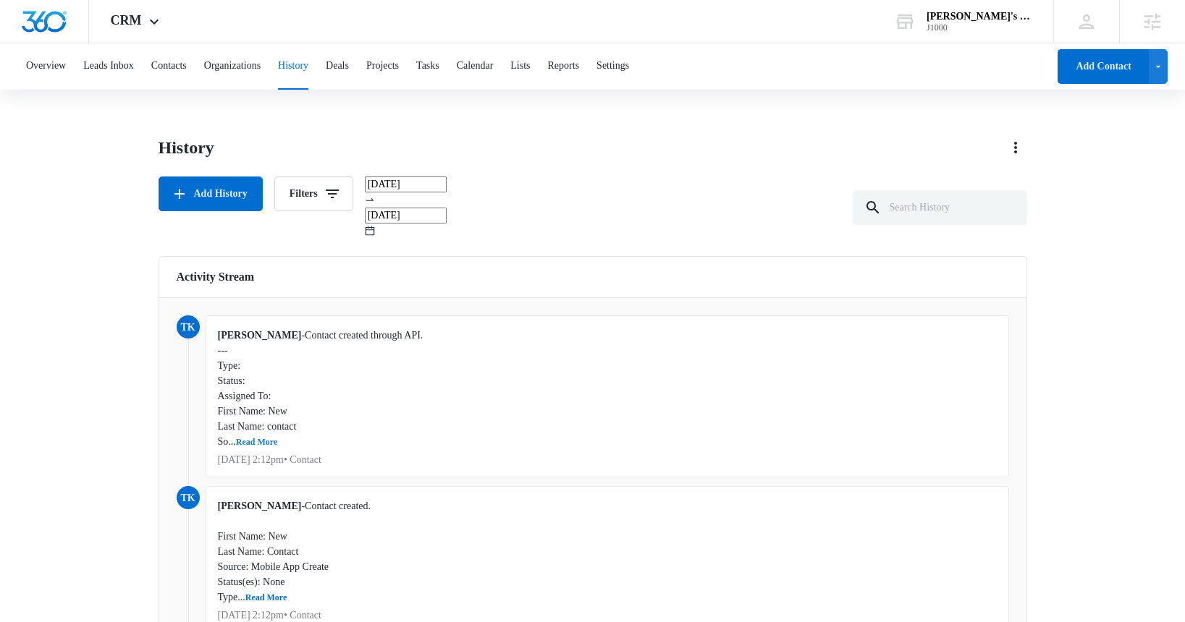
click at [261, 438] on button "Read More" at bounding box center [256, 442] width 41 height 9
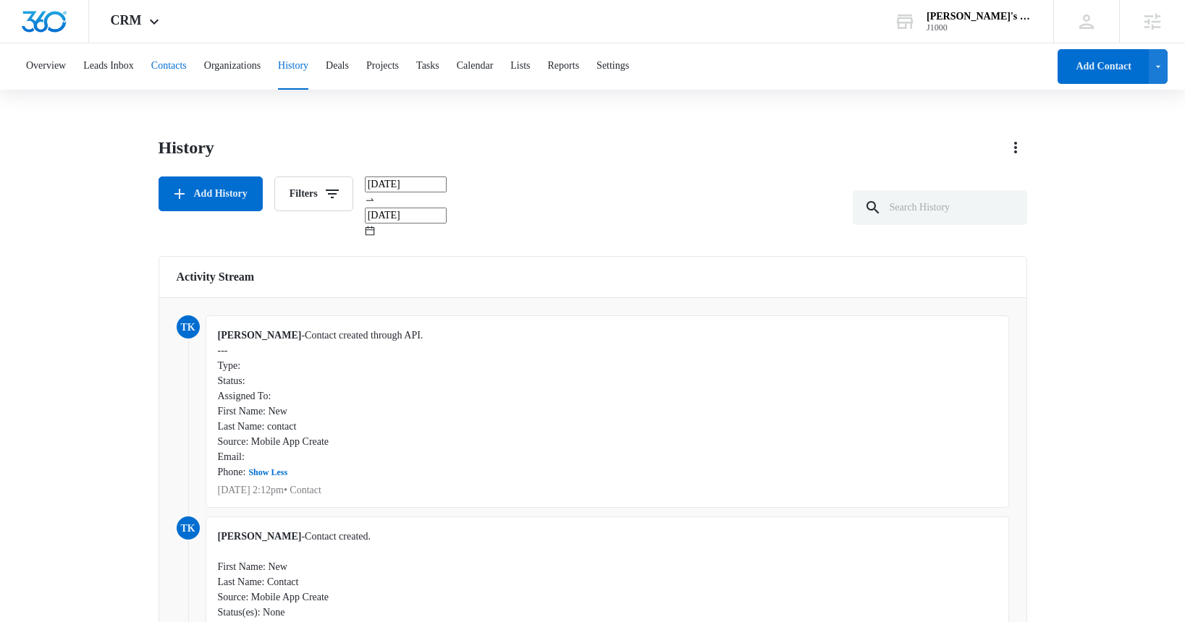
click at [169, 64] on button "Contacts" at bounding box center [168, 66] width 35 height 46
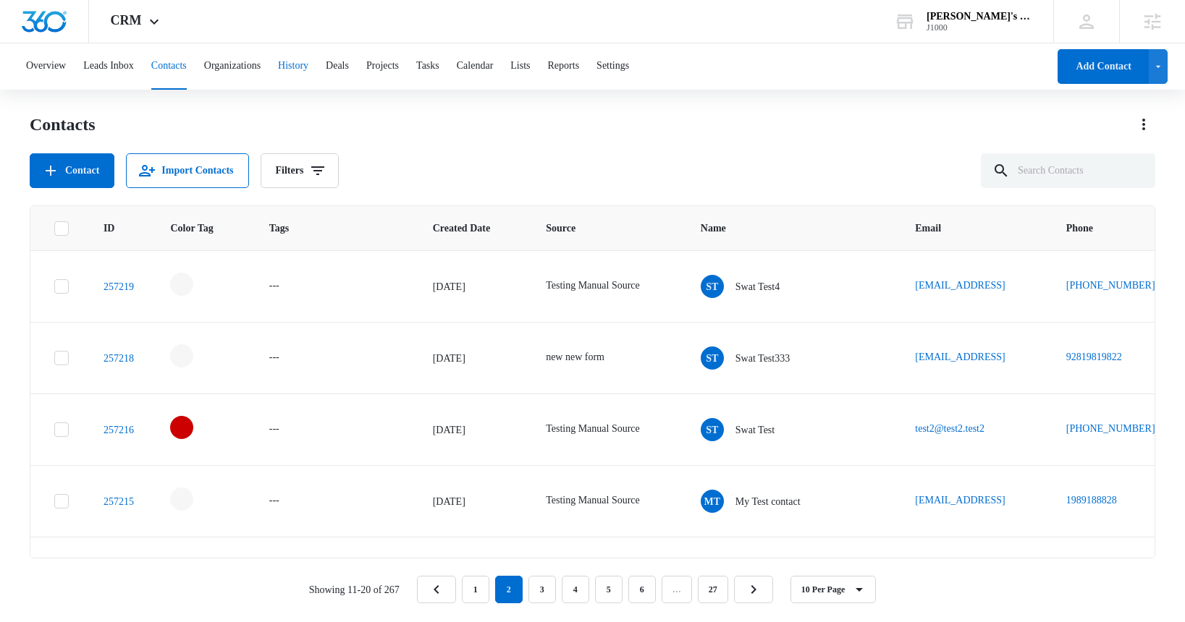
click at [308, 70] on button "History" at bounding box center [293, 66] width 30 height 46
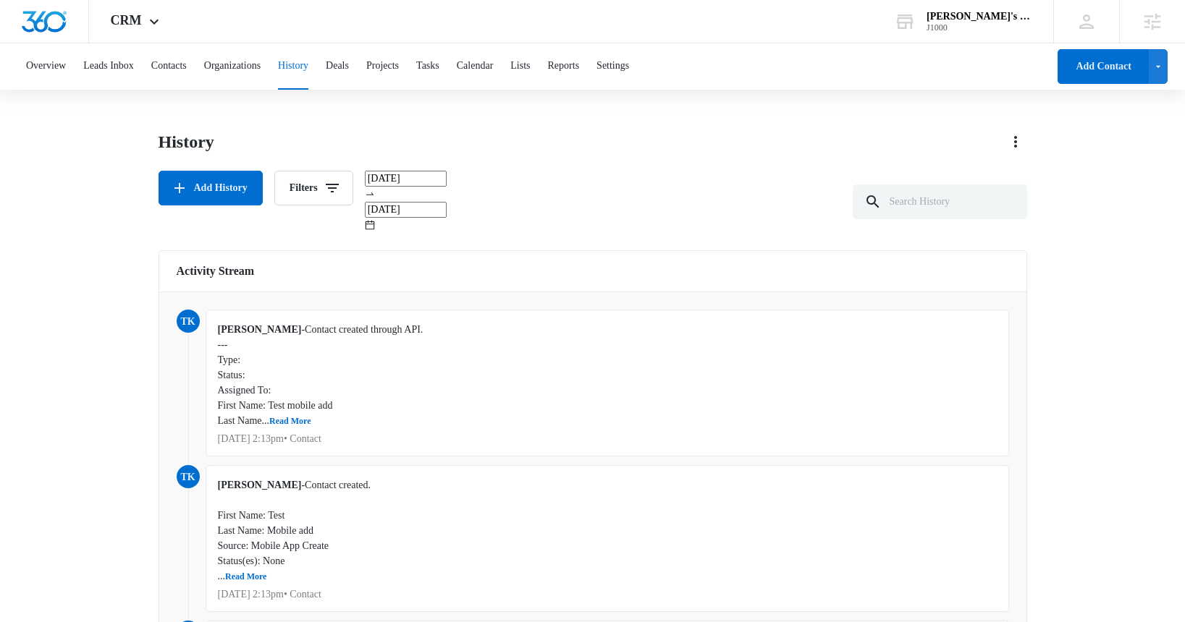
scroll to position [7, 0]
click at [130, 62] on button "Leads Inbox" at bounding box center [108, 66] width 51 height 46
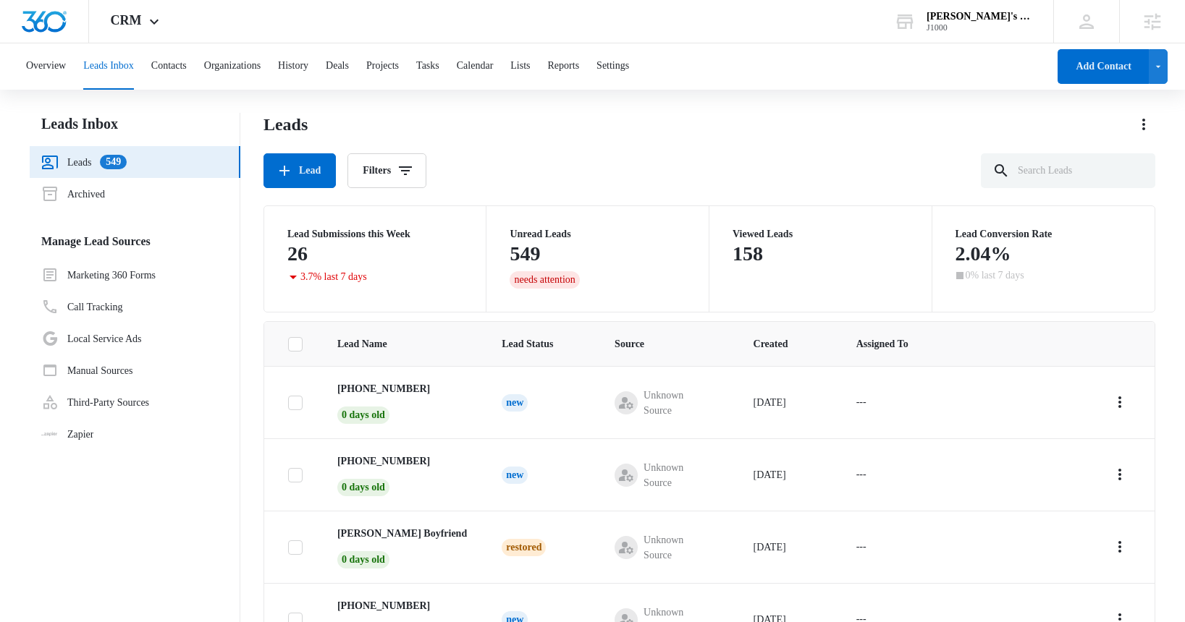
scroll to position [4, 0]
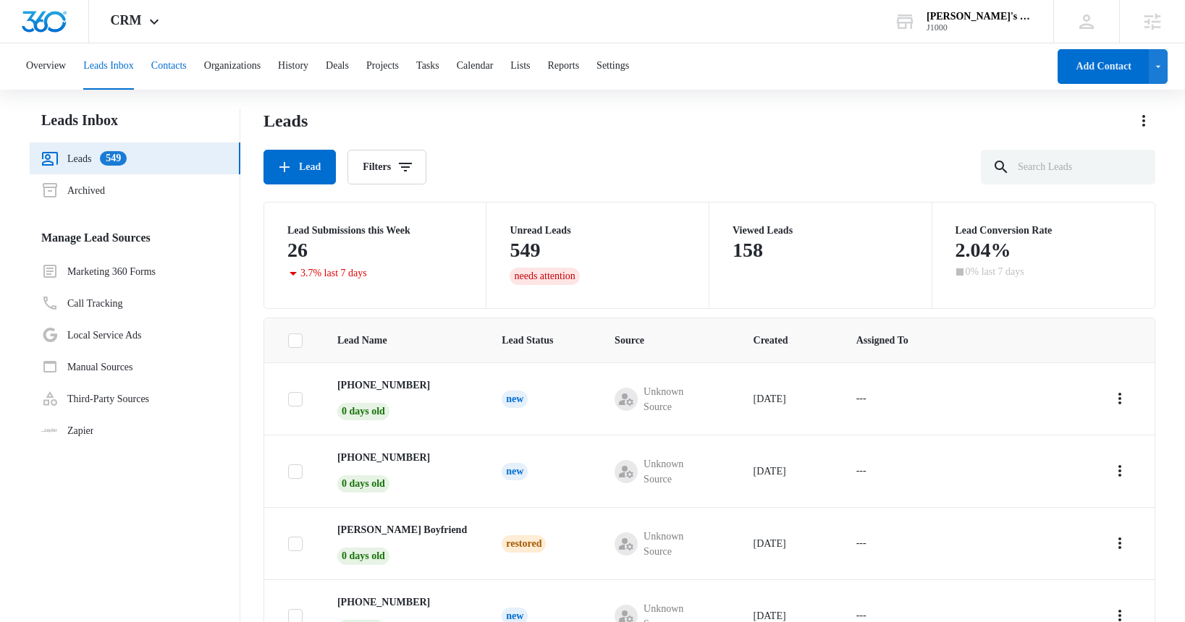
click at [187, 67] on button "Contacts" at bounding box center [168, 66] width 35 height 46
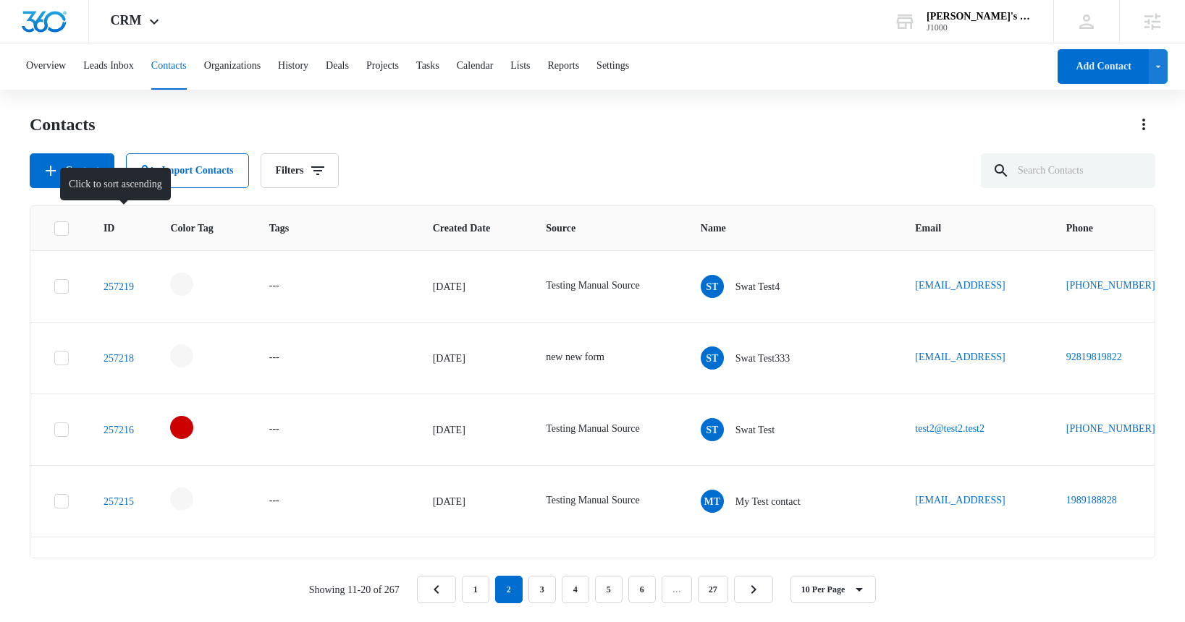
click at [114, 228] on span "ID" at bounding box center [109, 228] width 12 height 15
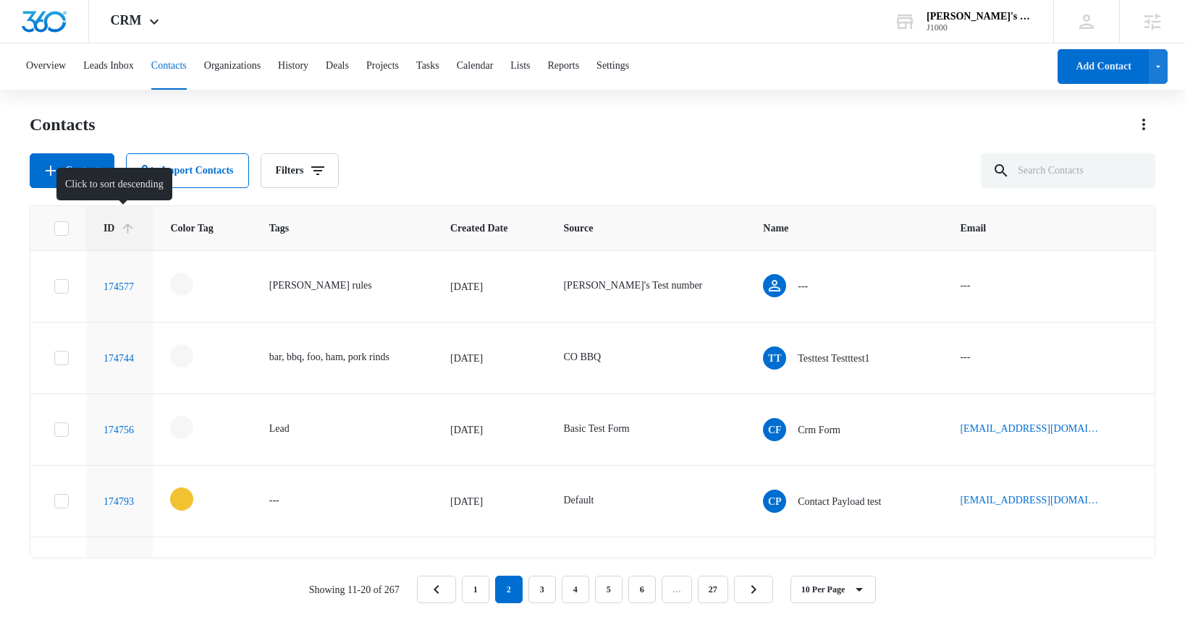
click at [114, 228] on span "ID" at bounding box center [109, 228] width 12 height 15
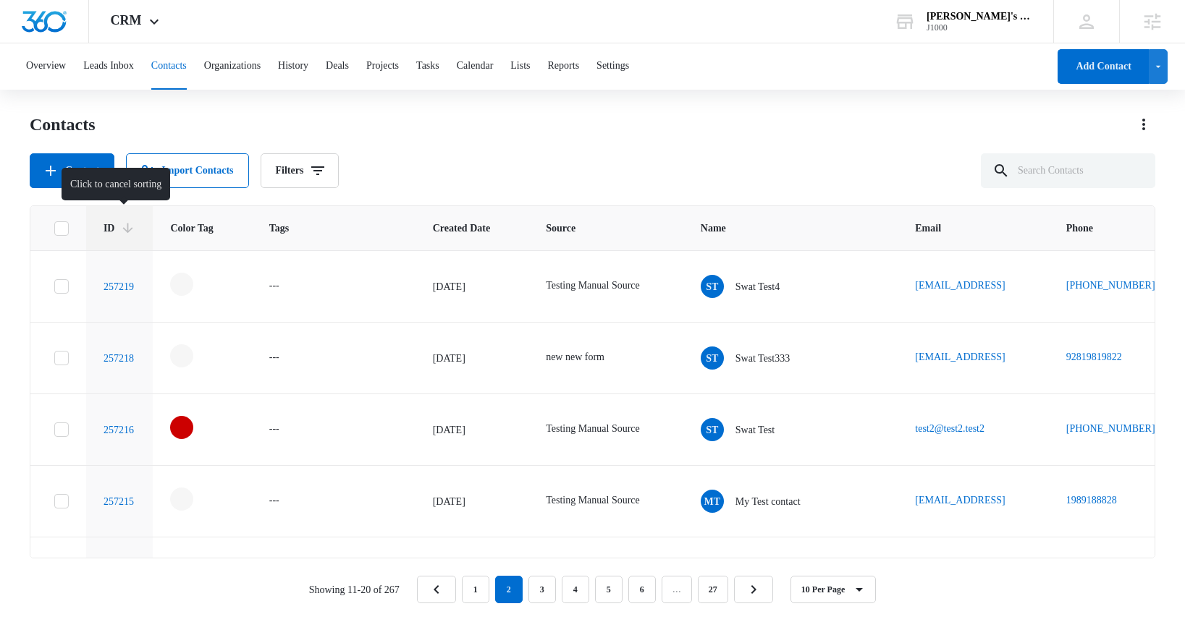
click at [114, 228] on span "ID" at bounding box center [109, 228] width 12 height 15
click at [111, 229] on span "ID" at bounding box center [109, 228] width 12 height 15
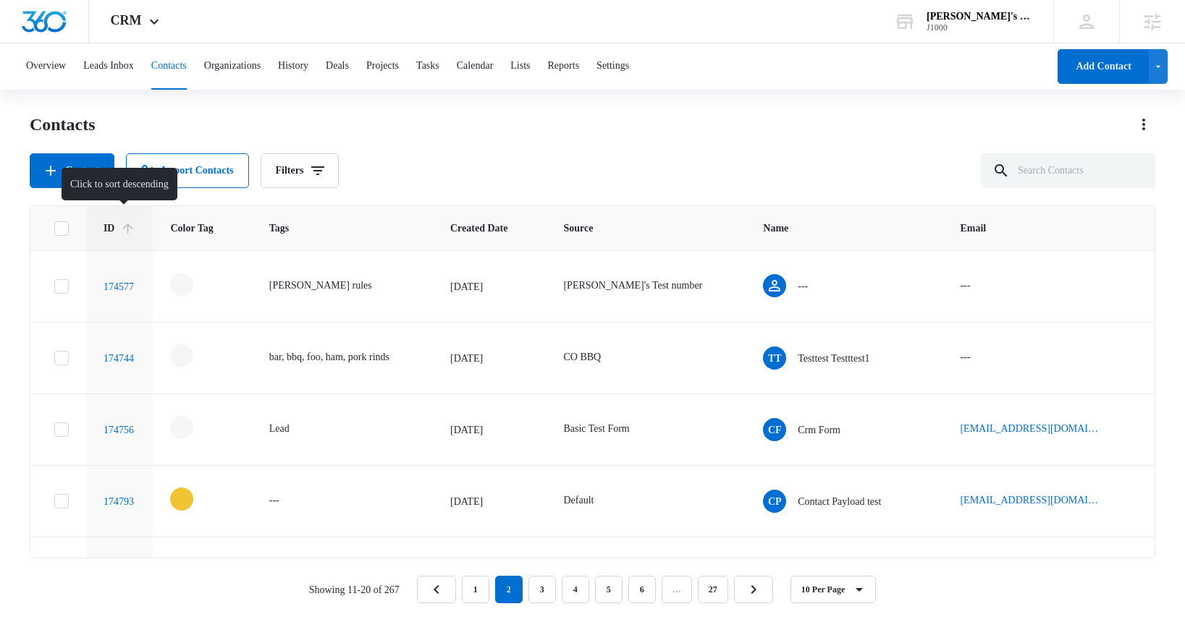
click at [111, 229] on span "ID" at bounding box center [109, 228] width 12 height 15
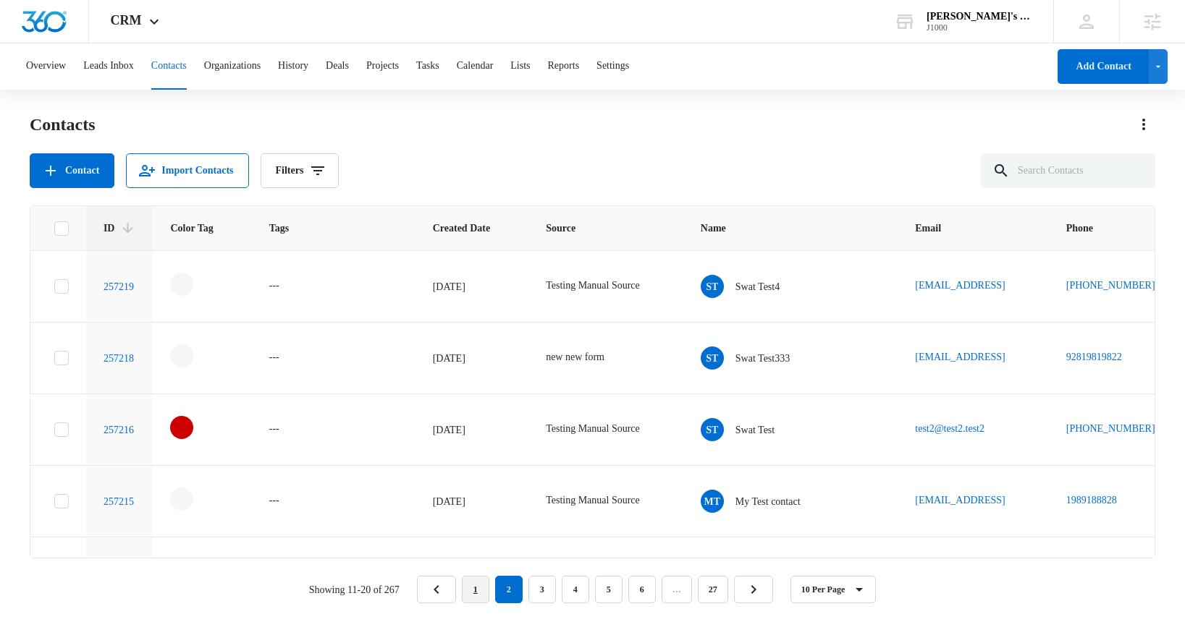
click at [480, 585] on link "1" at bounding box center [475, 589] width 27 height 27
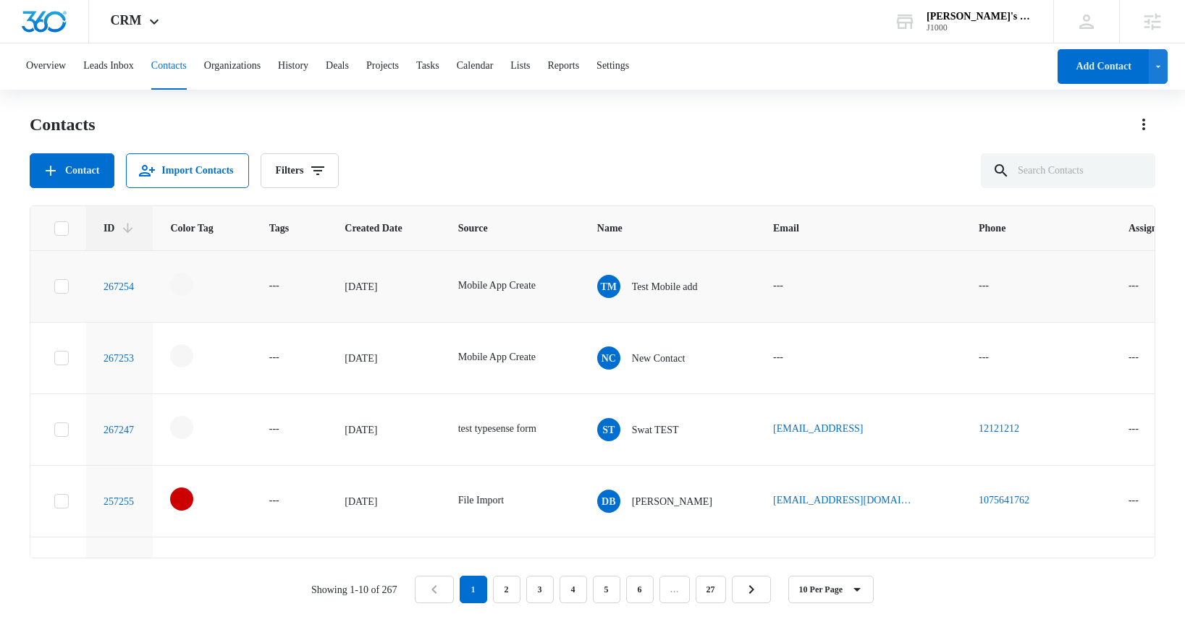
click at [55, 289] on icon at bounding box center [61, 286] width 13 height 13
click at [54, 287] on input "checkbox" at bounding box center [54, 287] width 1 height 1
checkbox input "true"
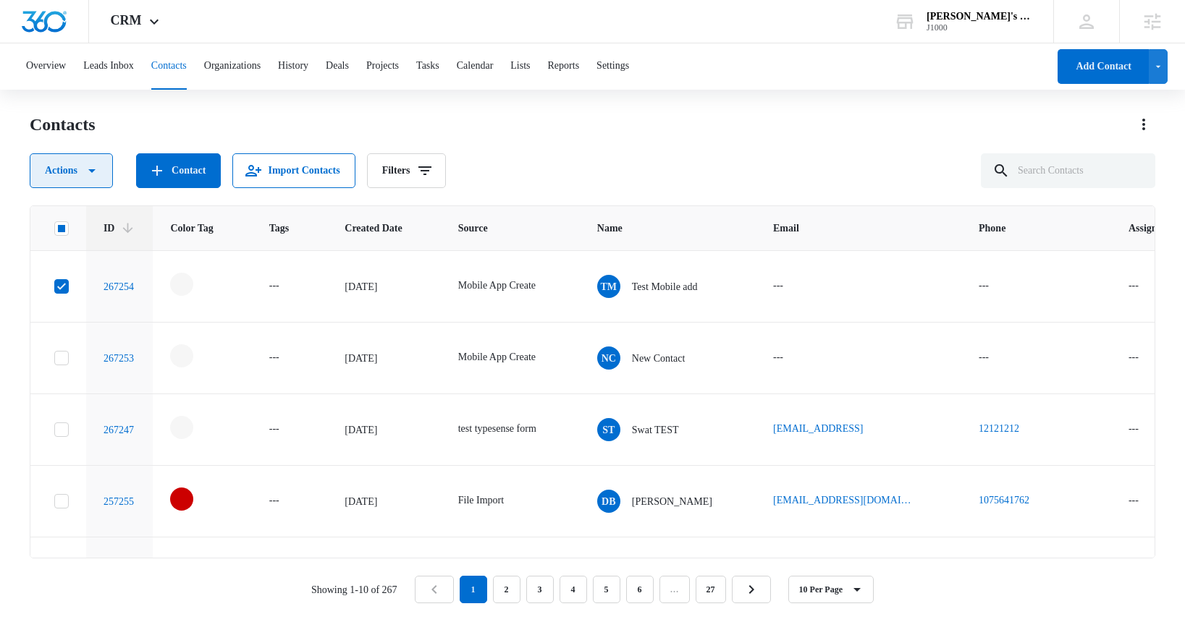
click at [101, 167] on icon "button" at bounding box center [91, 170] width 17 height 17
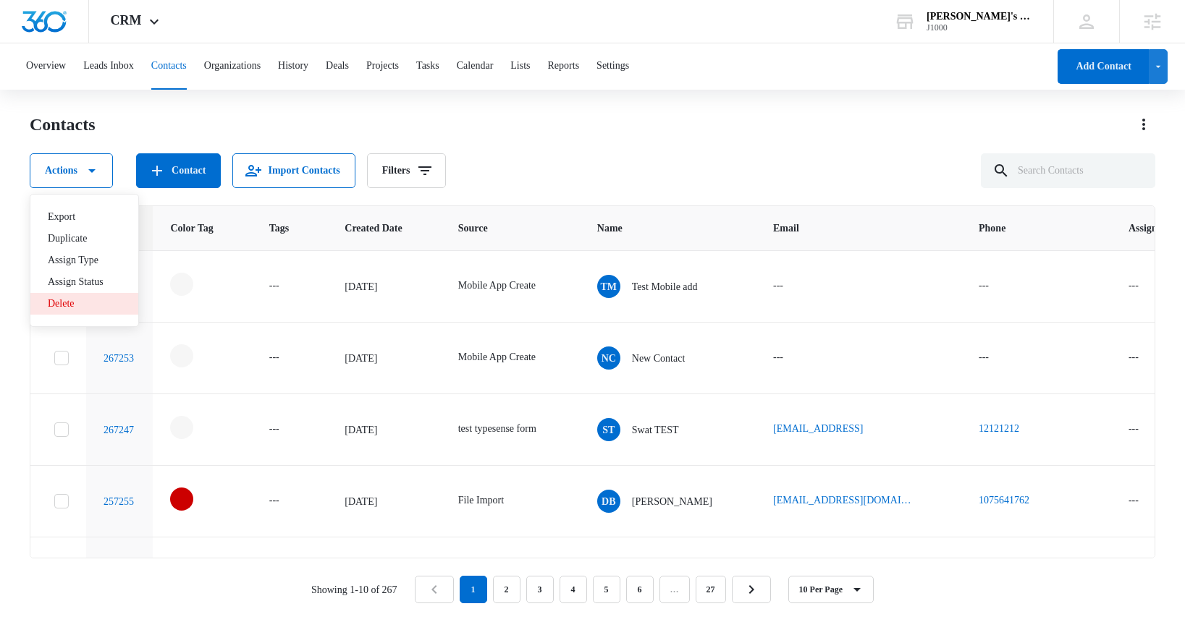
click at [80, 301] on div "Delete" at bounding box center [76, 304] width 56 height 10
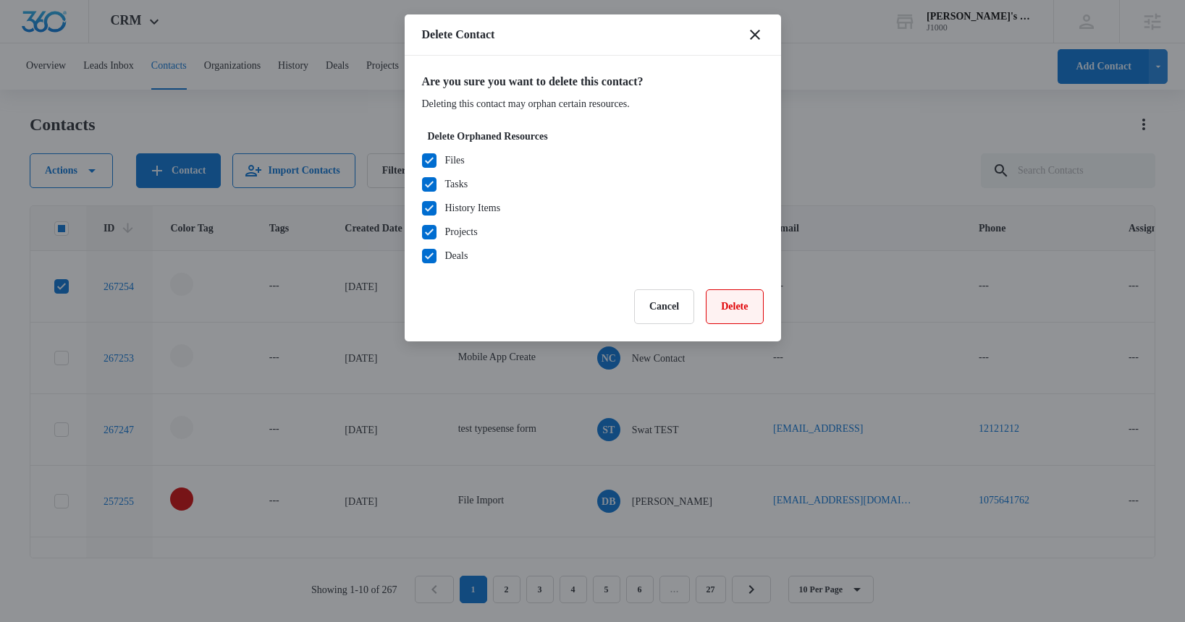
click at [730, 309] on button "Delete" at bounding box center [734, 306] width 57 height 35
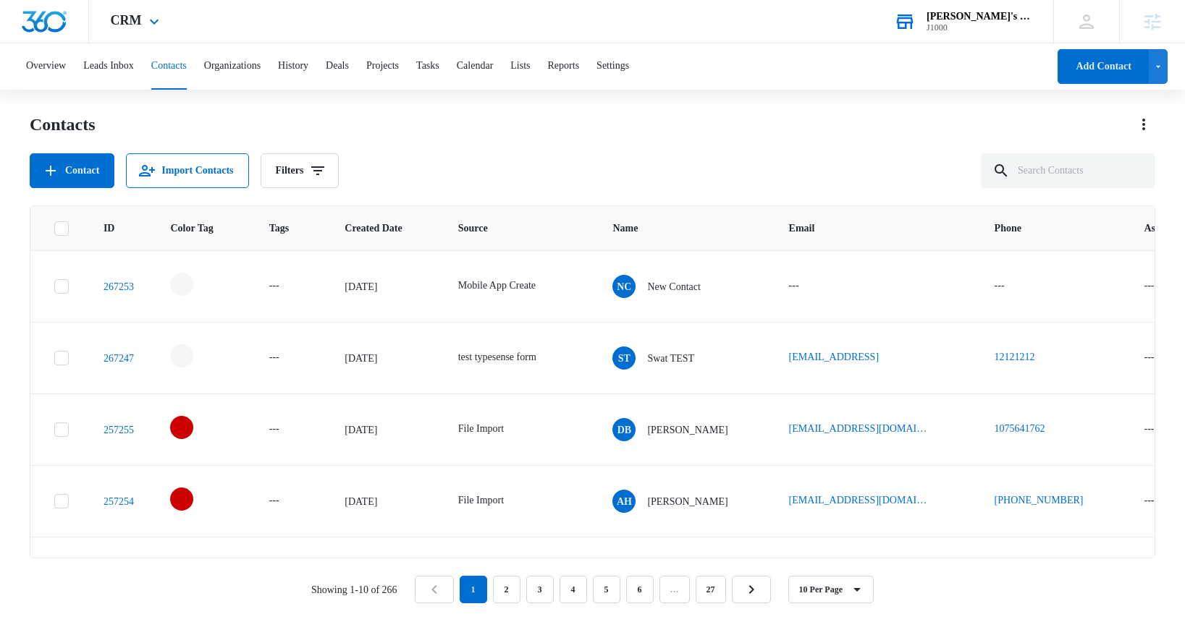
click at [997, 22] on div "J1000" at bounding box center [979, 27] width 106 height 10
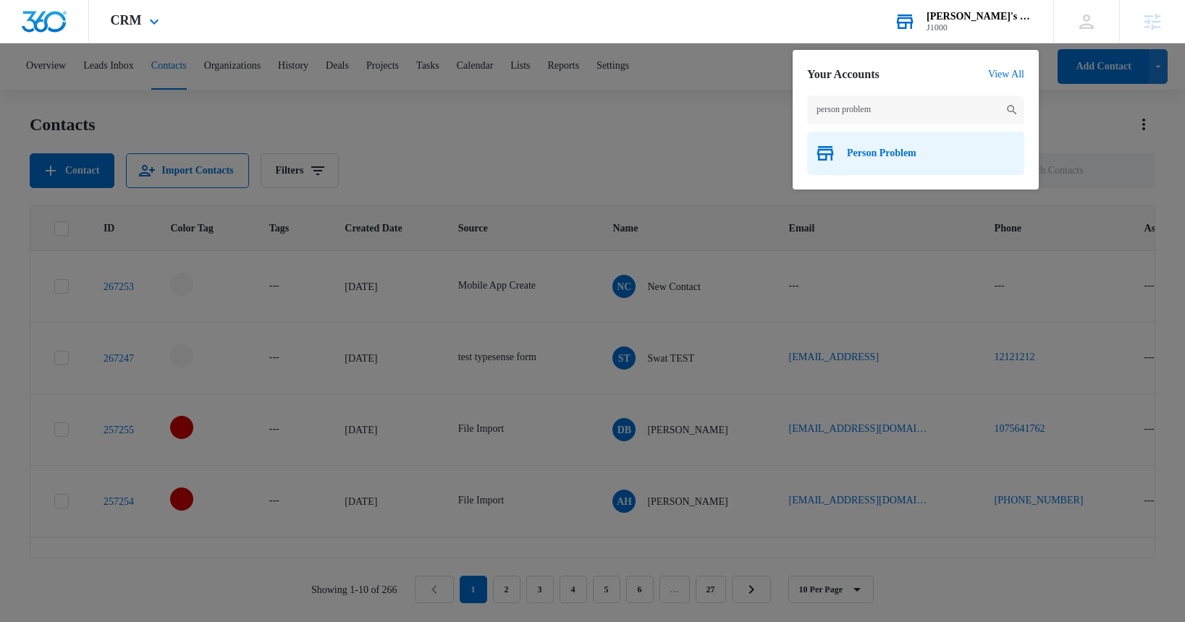
type input "person problem"
click at [908, 151] on span "Person Problem" at bounding box center [881, 154] width 69 height 12
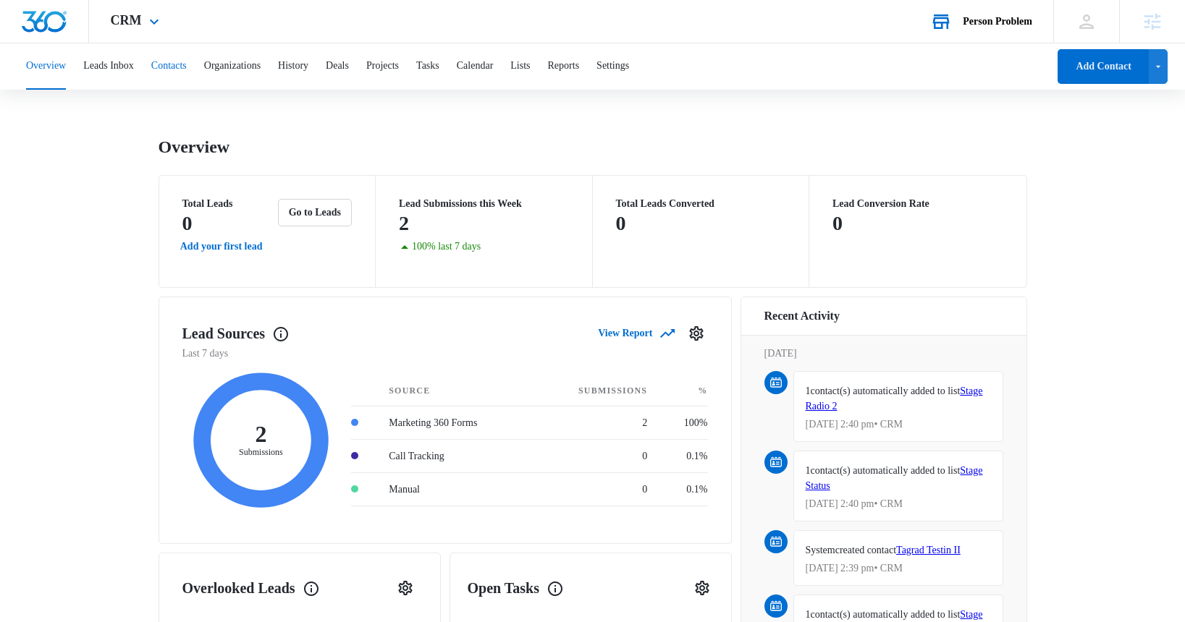
click at [187, 67] on button "Contacts" at bounding box center [168, 66] width 35 height 46
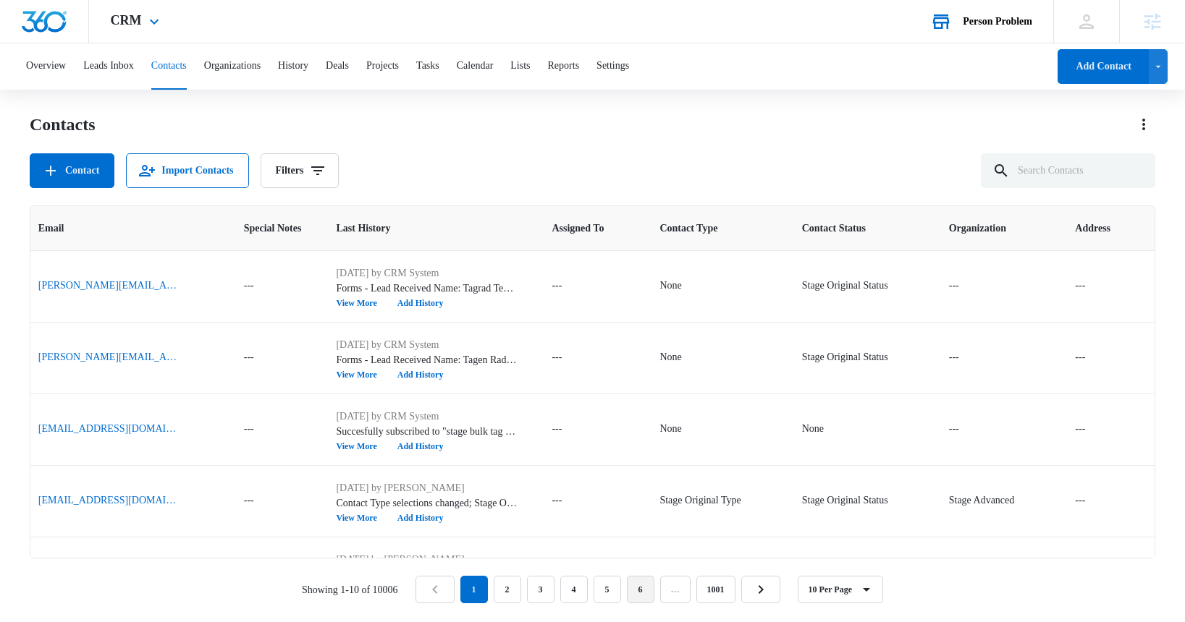
scroll to position [0, 539]
click at [1142, 125] on icon "Actions" at bounding box center [1143, 124] width 17 height 17
click at [1098, 165] on div "Choose Columns" at bounding box center [1078, 165] width 81 height 10
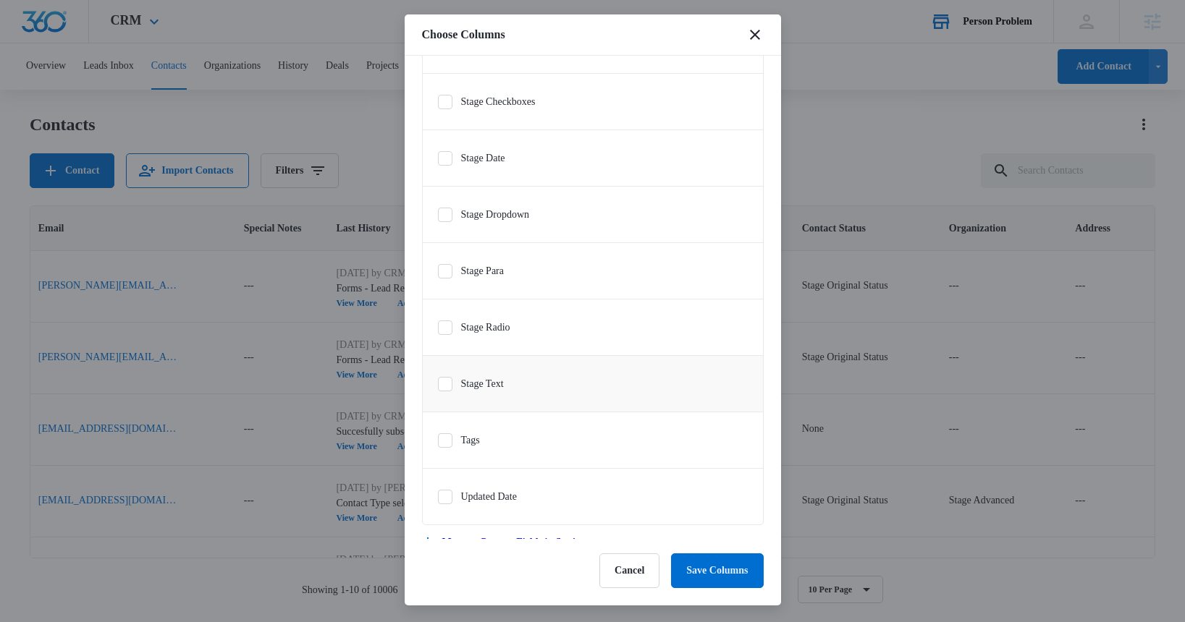
scroll to position [1107, 0]
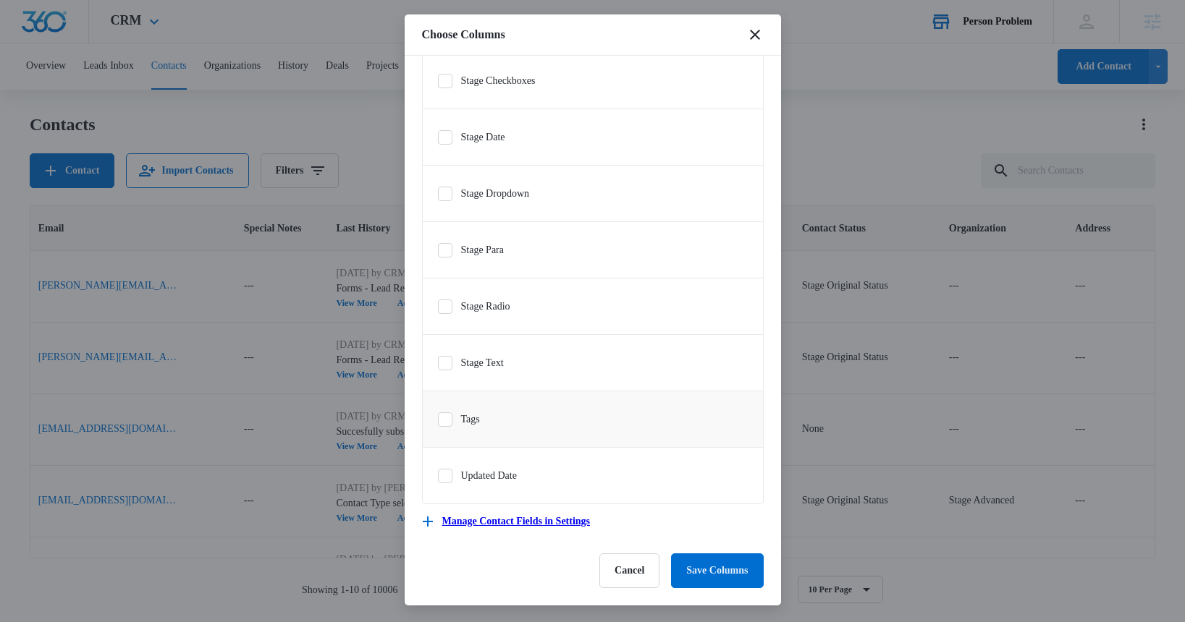
click at [475, 420] on label "Tags" at bounding box center [458, 419] width 43 height 15
click at [438, 420] on input "Tags" at bounding box center [437, 419] width 1 height 1
click at [694, 572] on button "Save Columns" at bounding box center [717, 571] width 92 height 35
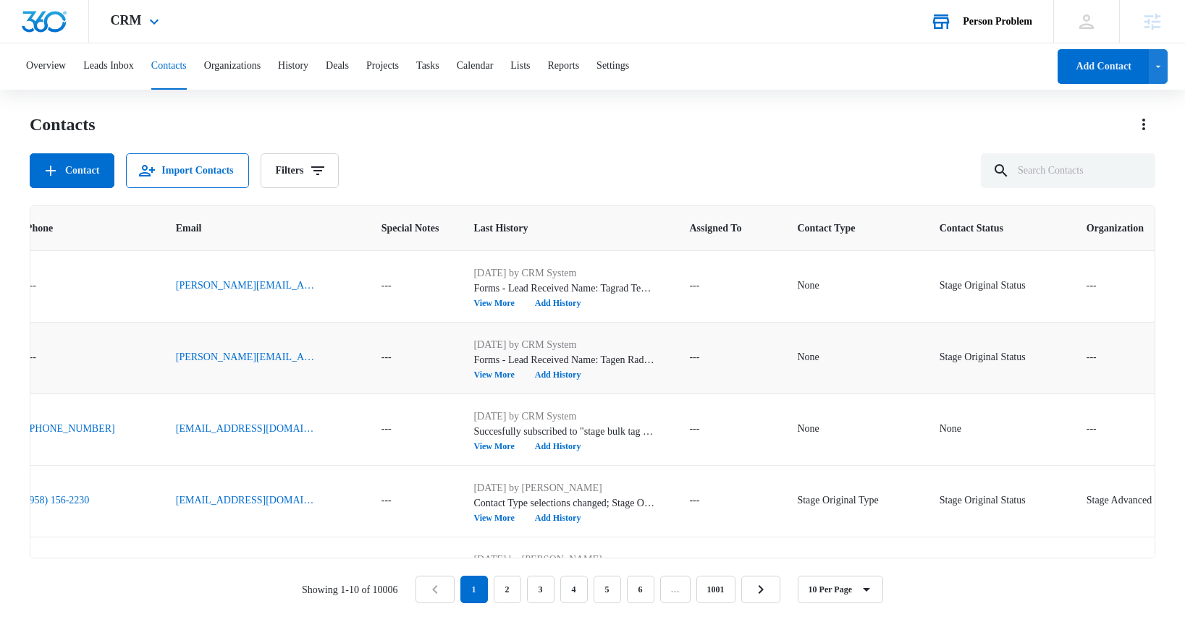
scroll to position [0, 687]
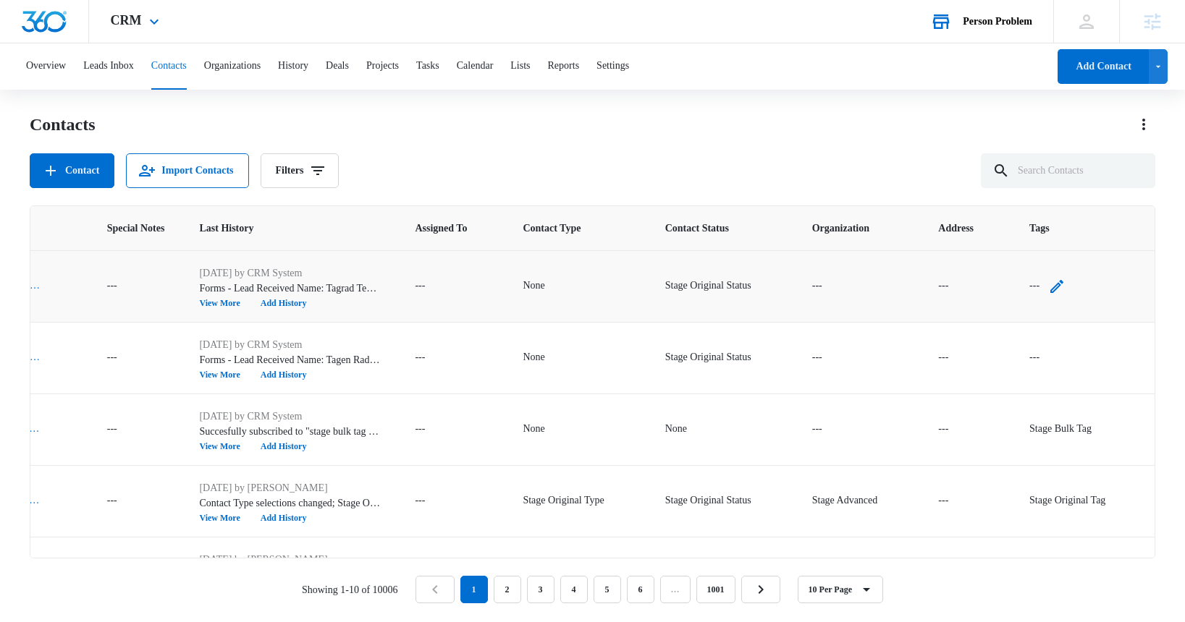
click at [1030, 286] on div "---" at bounding box center [1034, 286] width 10 height 17
click at [1041, 240] on button "Cancel" at bounding box center [1033, 239] width 47 height 27
click at [1033, 288] on div "---" at bounding box center [1034, 286] width 10 height 17
click at [1036, 243] on button "Cancel" at bounding box center [1033, 239] width 47 height 27
click at [127, 67] on button "Leads Inbox" at bounding box center [108, 66] width 51 height 46
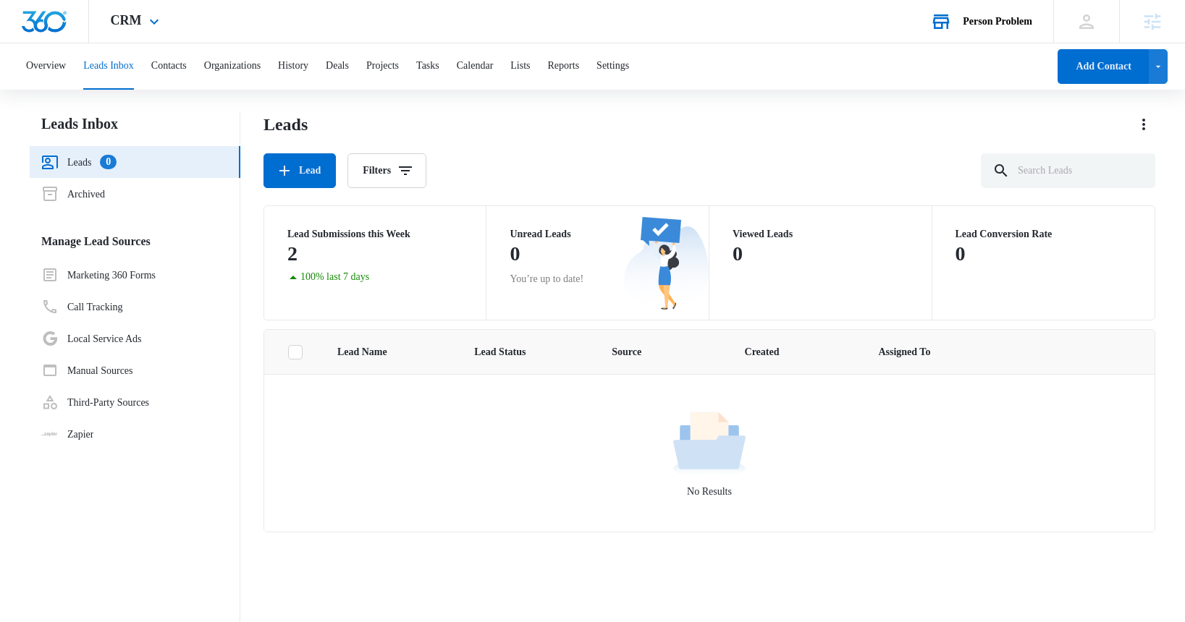
click at [986, 12] on div "Person Problem Your Accounts View All" at bounding box center [980, 21] width 145 height 43
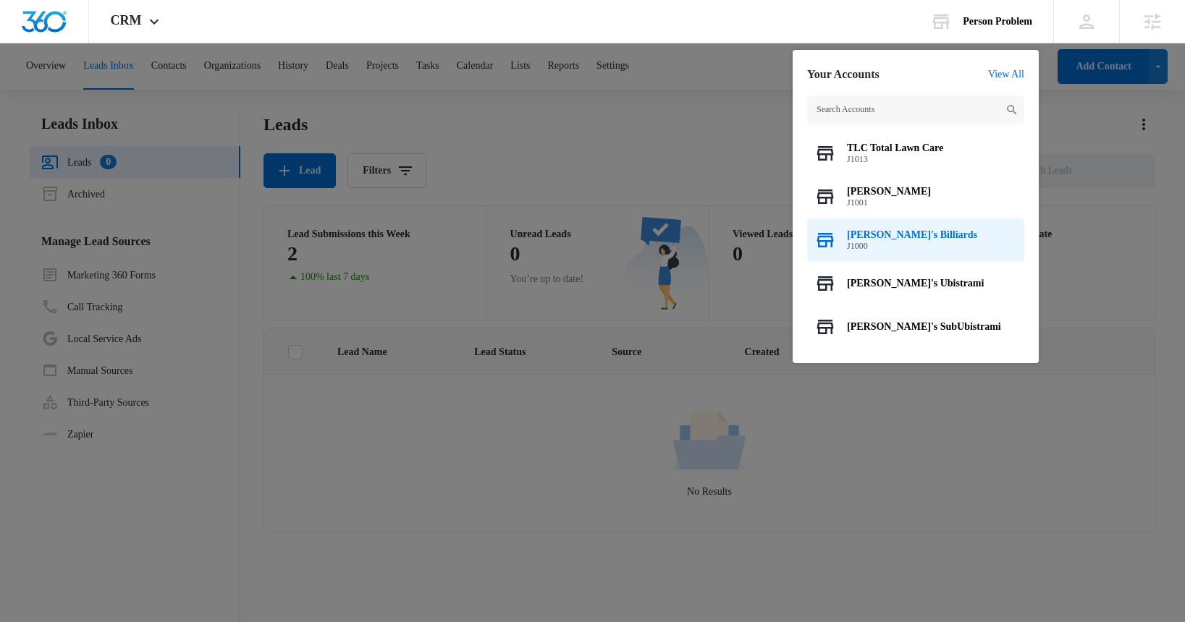
click at [929, 240] on div "Bill's Billiards J1000" at bounding box center [915, 240] width 217 height 43
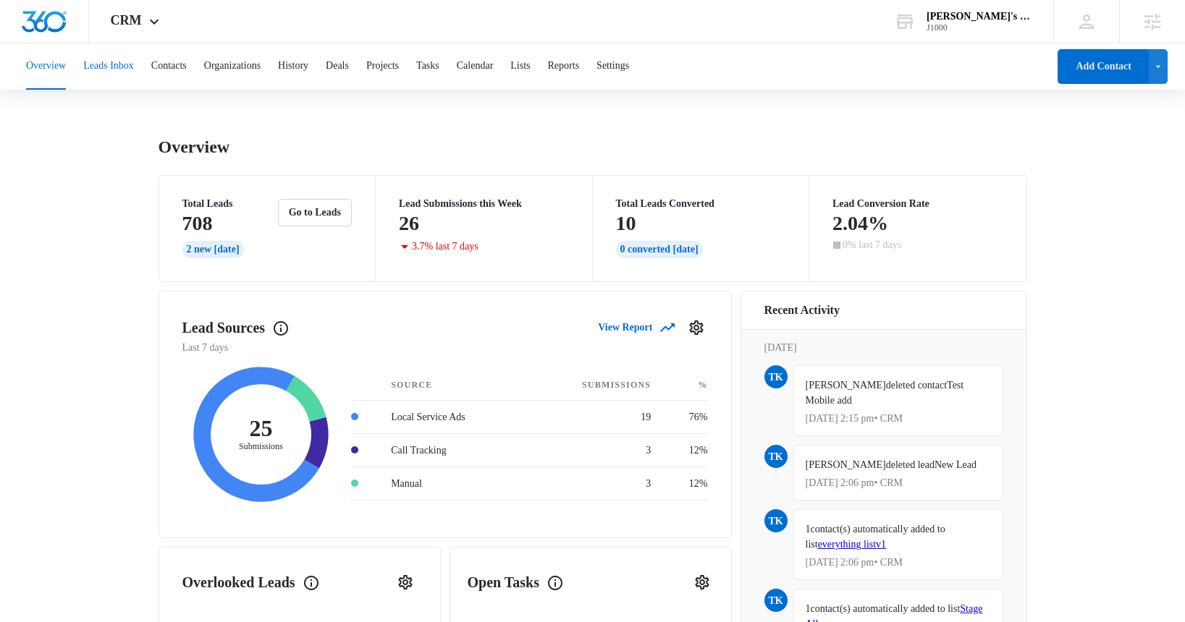
click at [114, 61] on button "Leads Inbox" at bounding box center [108, 66] width 51 height 46
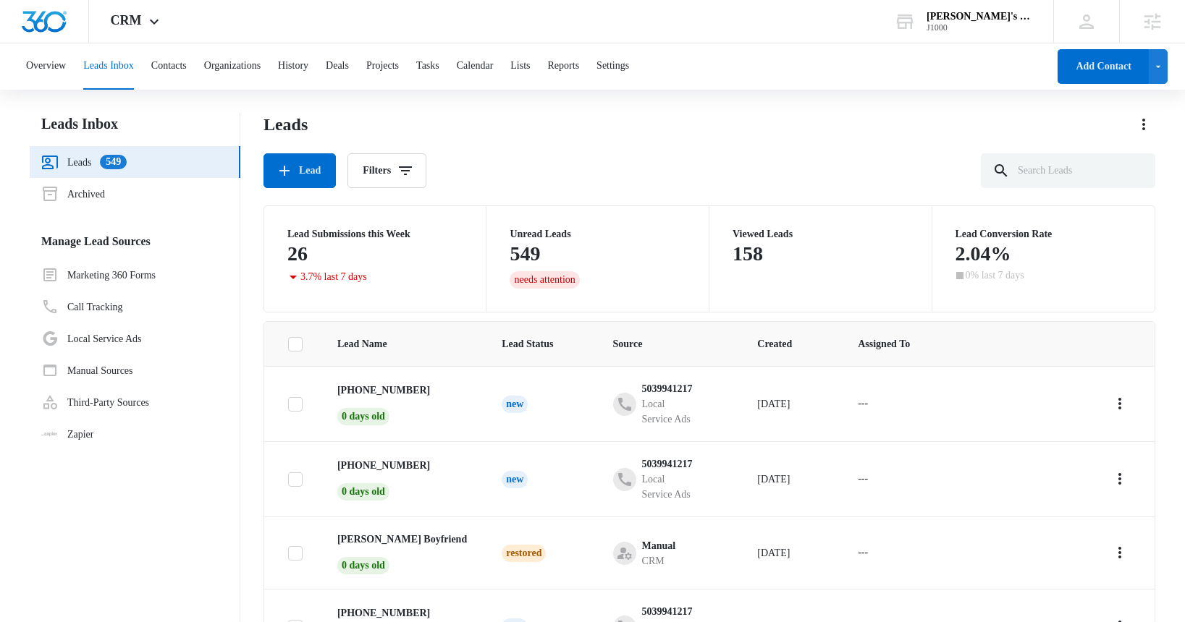
scroll to position [114, 0]
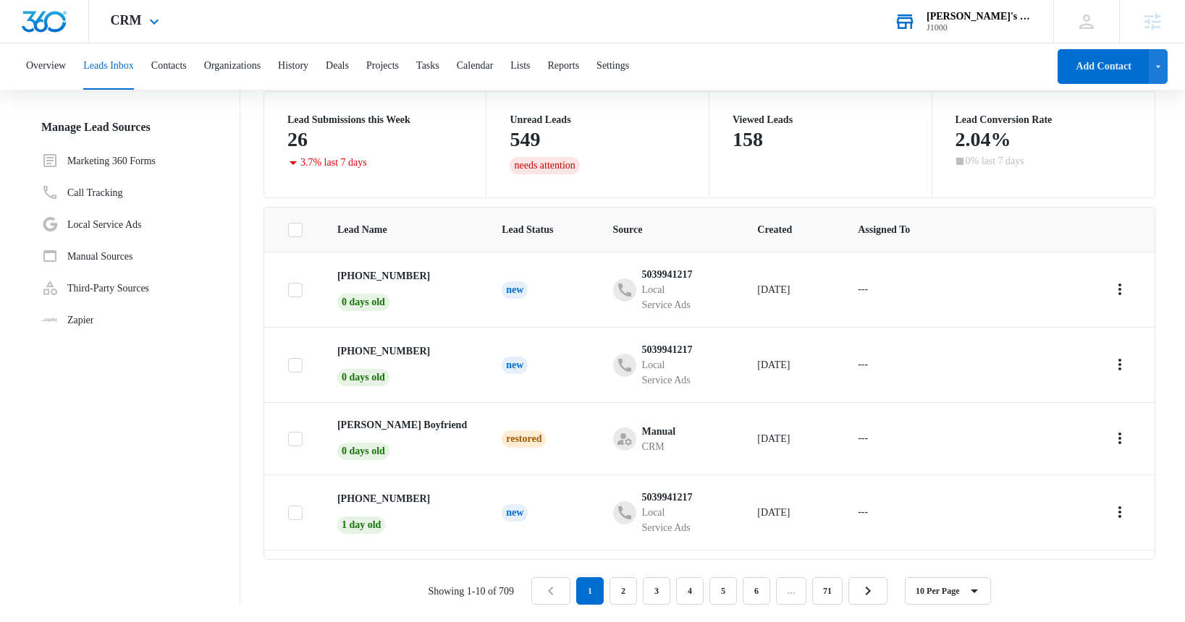
click at [996, 27] on div "J1000" at bounding box center [979, 27] width 106 height 10
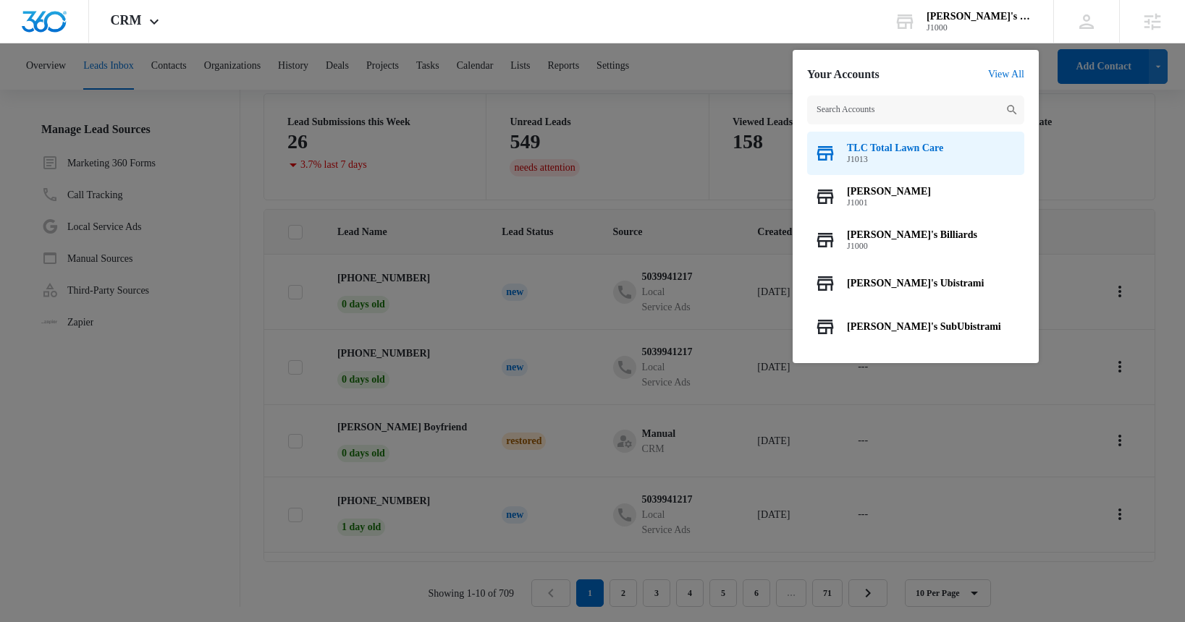
click at [925, 161] on span "J1013" at bounding box center [895, 159] width 96 height 10
click at [924, 161] on span "J1013" at bounding box center [895, 159] width 96 height 10
click at [878, 151] on span "TLC Total Lawn Care" at bounding box center [895, 149] width 96 height 12
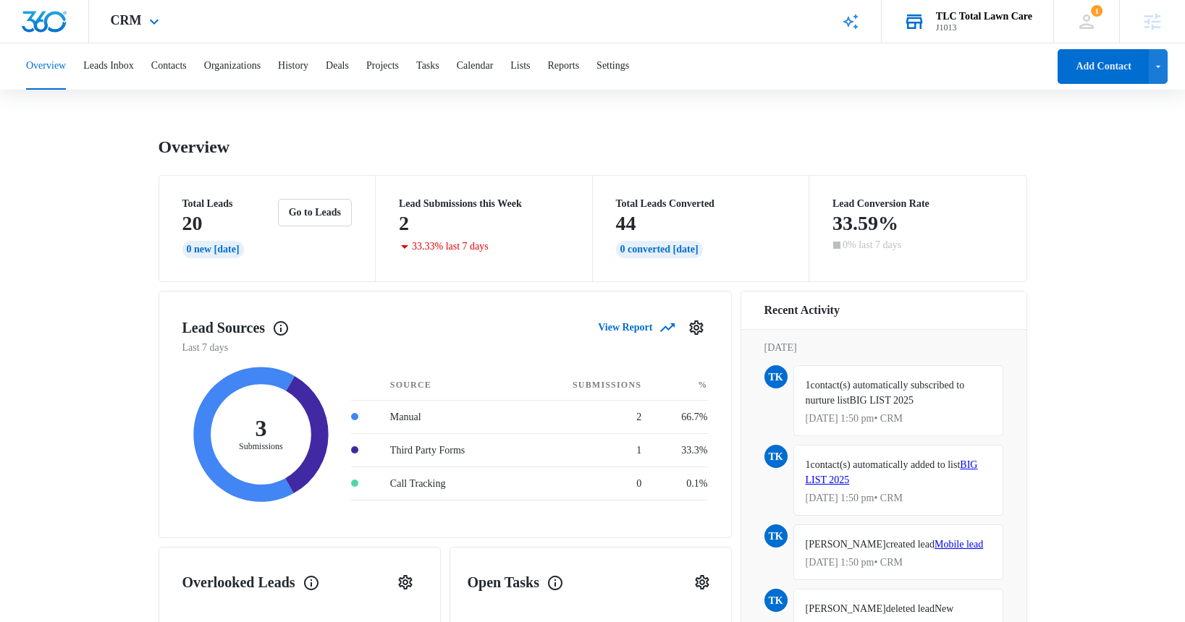
click at [953, 27] on div "J1013" at bounding box center [984, 27] width 96 height 10
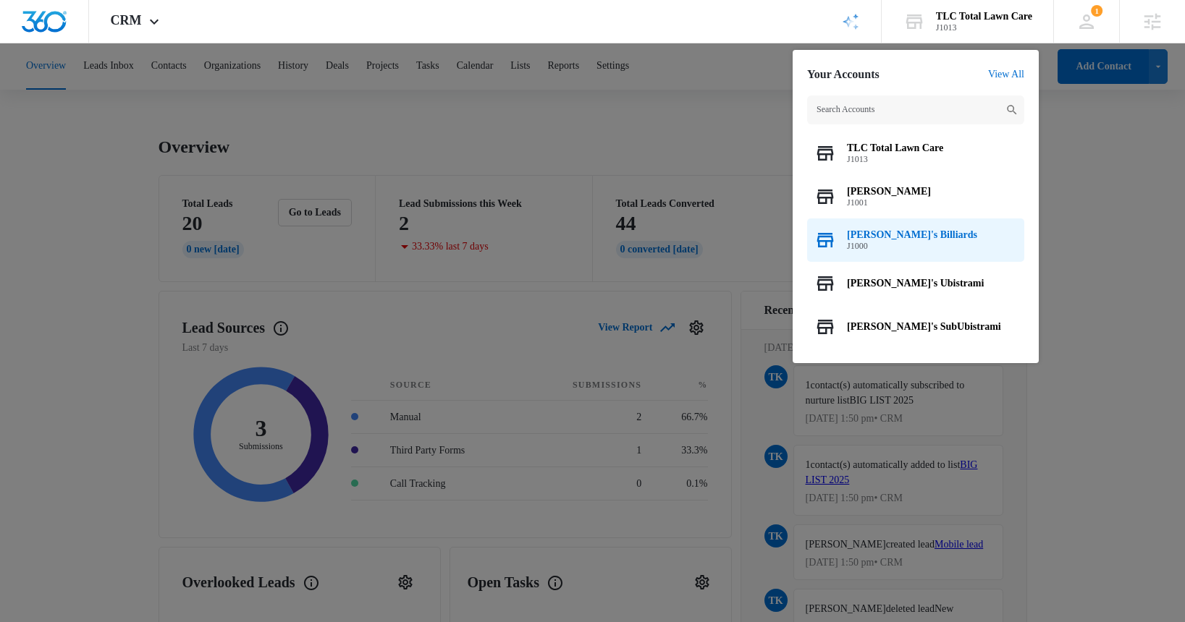
click at [885, 237] on span "[PERSON_NAME]'s Billiards" at bounding box center [912, 235] width 130 height 12
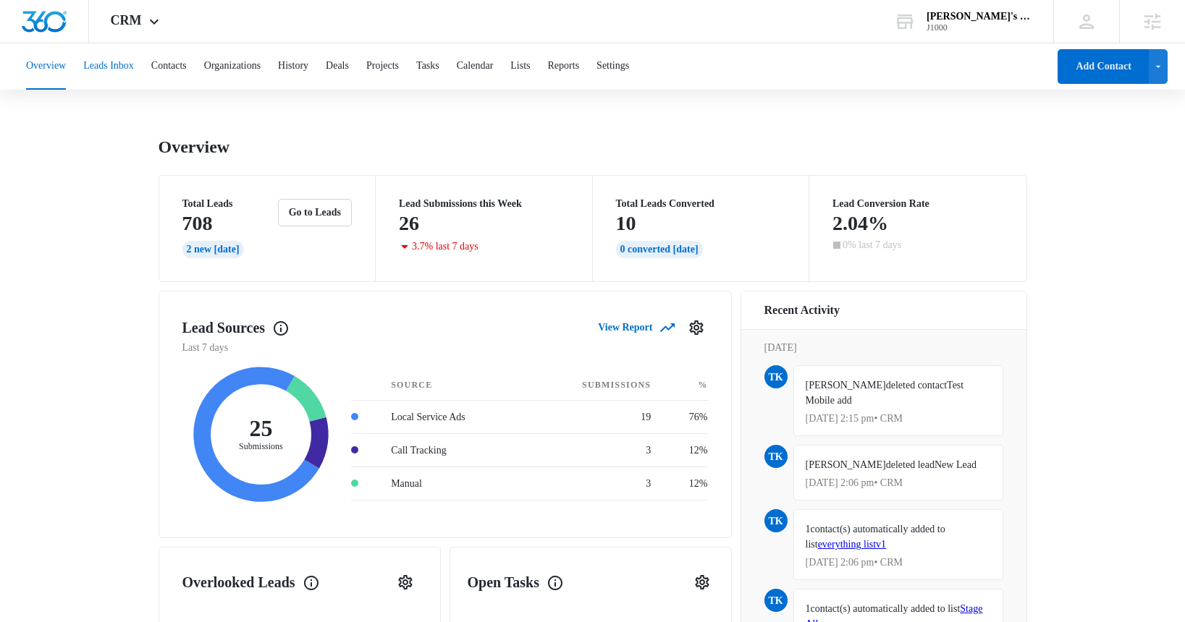
click at [124, 69] on button "Leads Inbox" at bounding box center [108, 66] width 51 height 46
